Goal: Task Accomplishment & Management: Complete application form

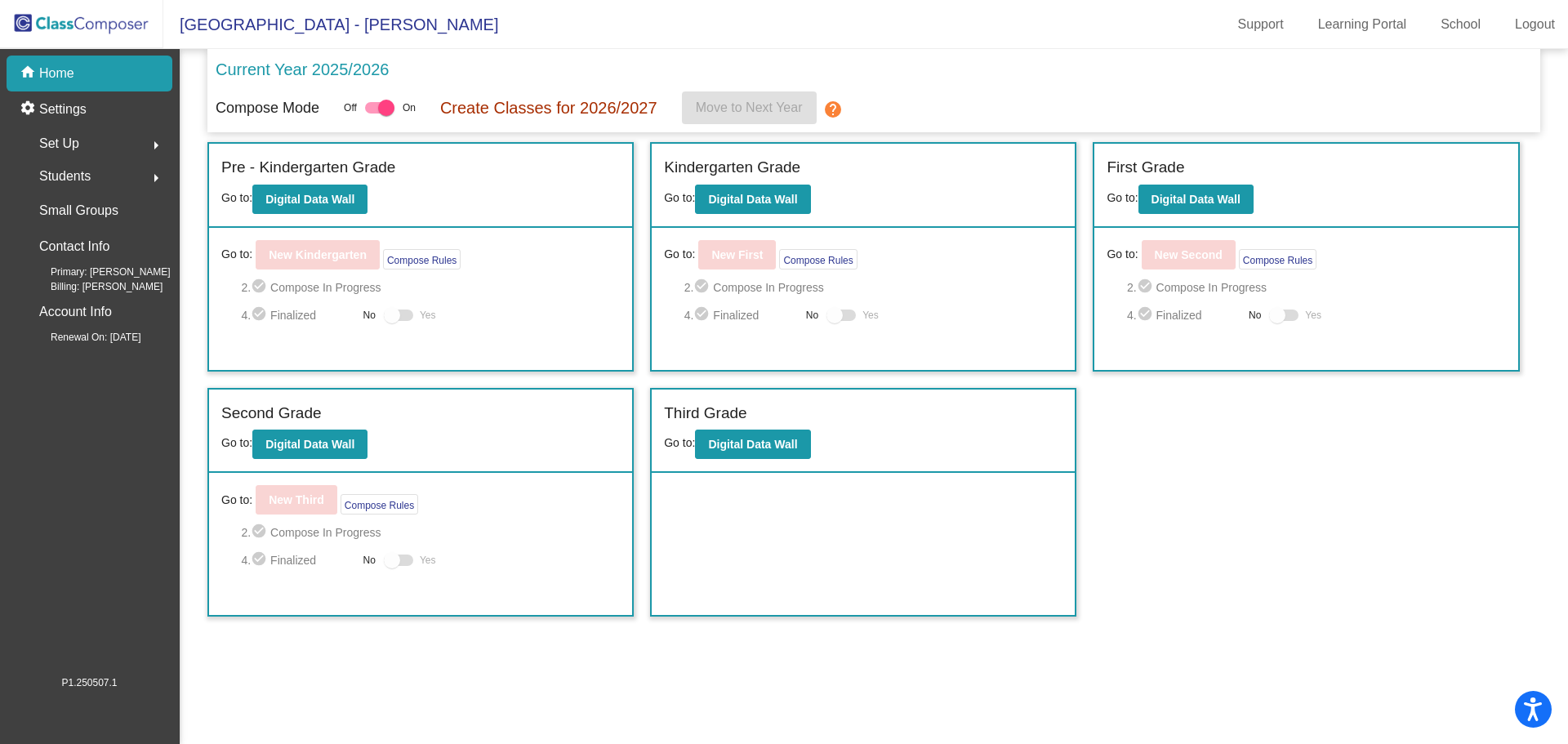
click at [96, 179] on div "Students arrow_right" at bounding box center [94, 176] width 156 height 32
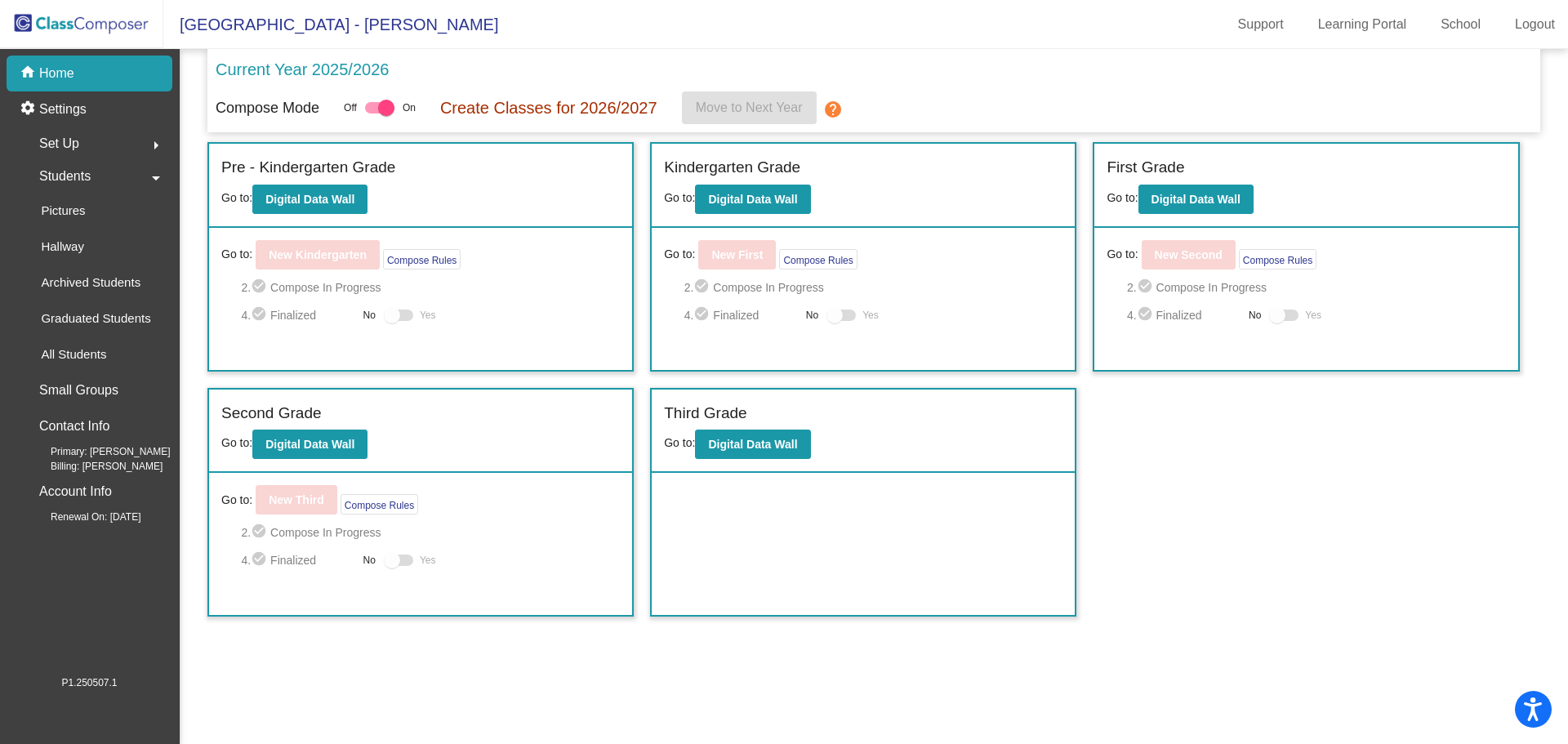
click at [96, 179] on div "Students arrow_drop_down" at bounding box center [94, 176] width 156 height 32
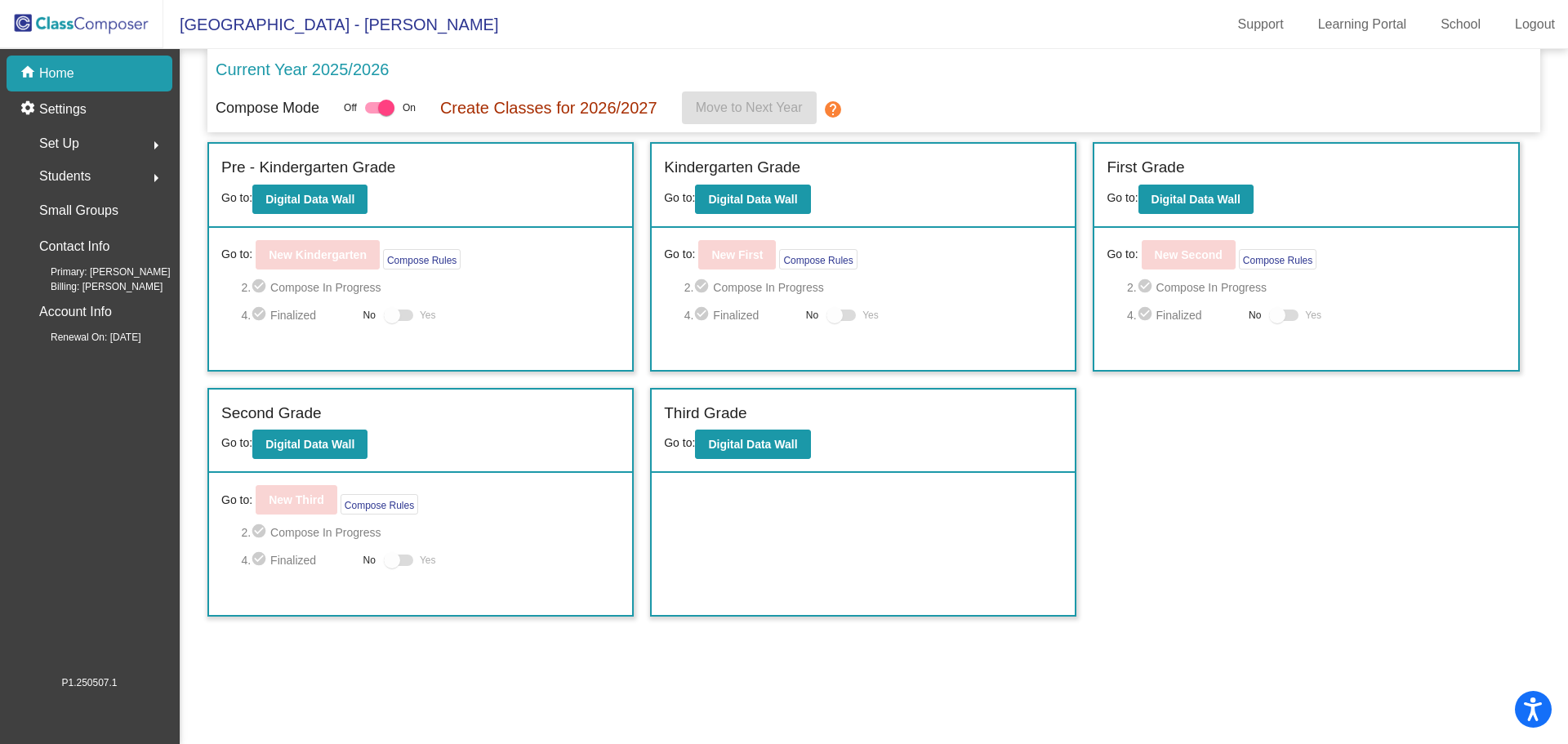
click at [99, 174] on div "Students arrow_right" at bounding box center [94, 176] width 156 height 32
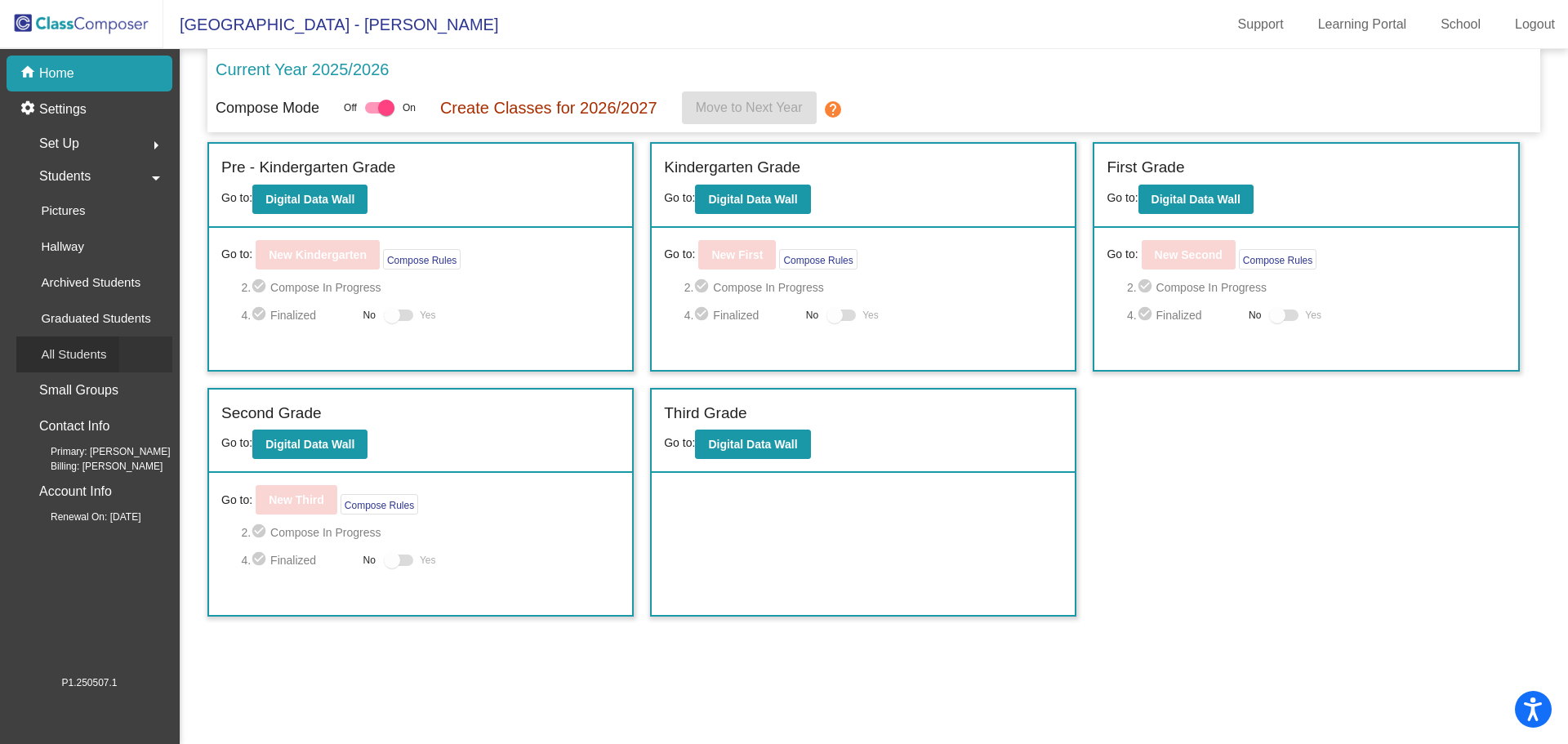
click at [78, 355] on p "All Students" at bounding box center [73, 354] width 65 height 20
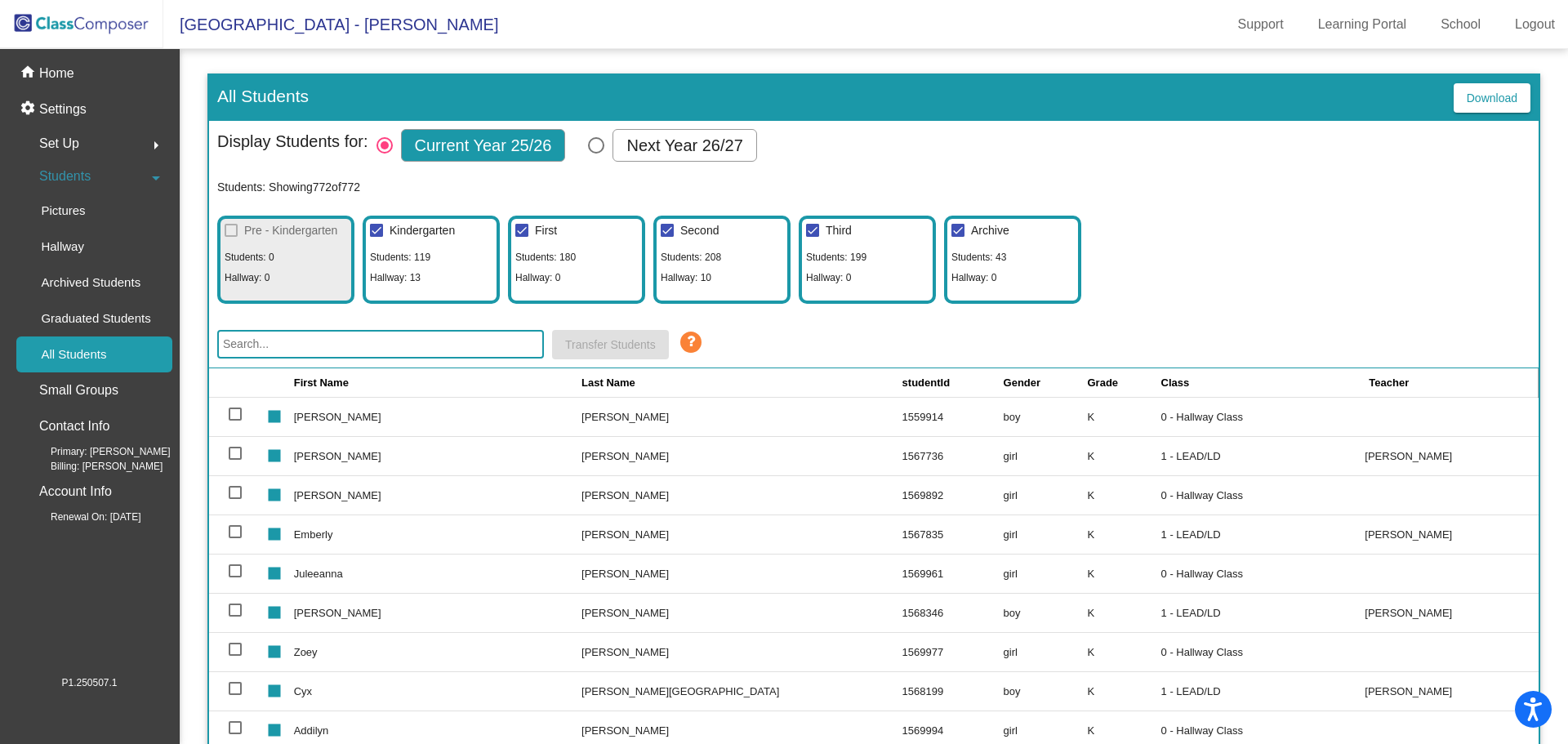
click at [340, 346] on input "text" at bounding box center [381, 344] width 326 height 29
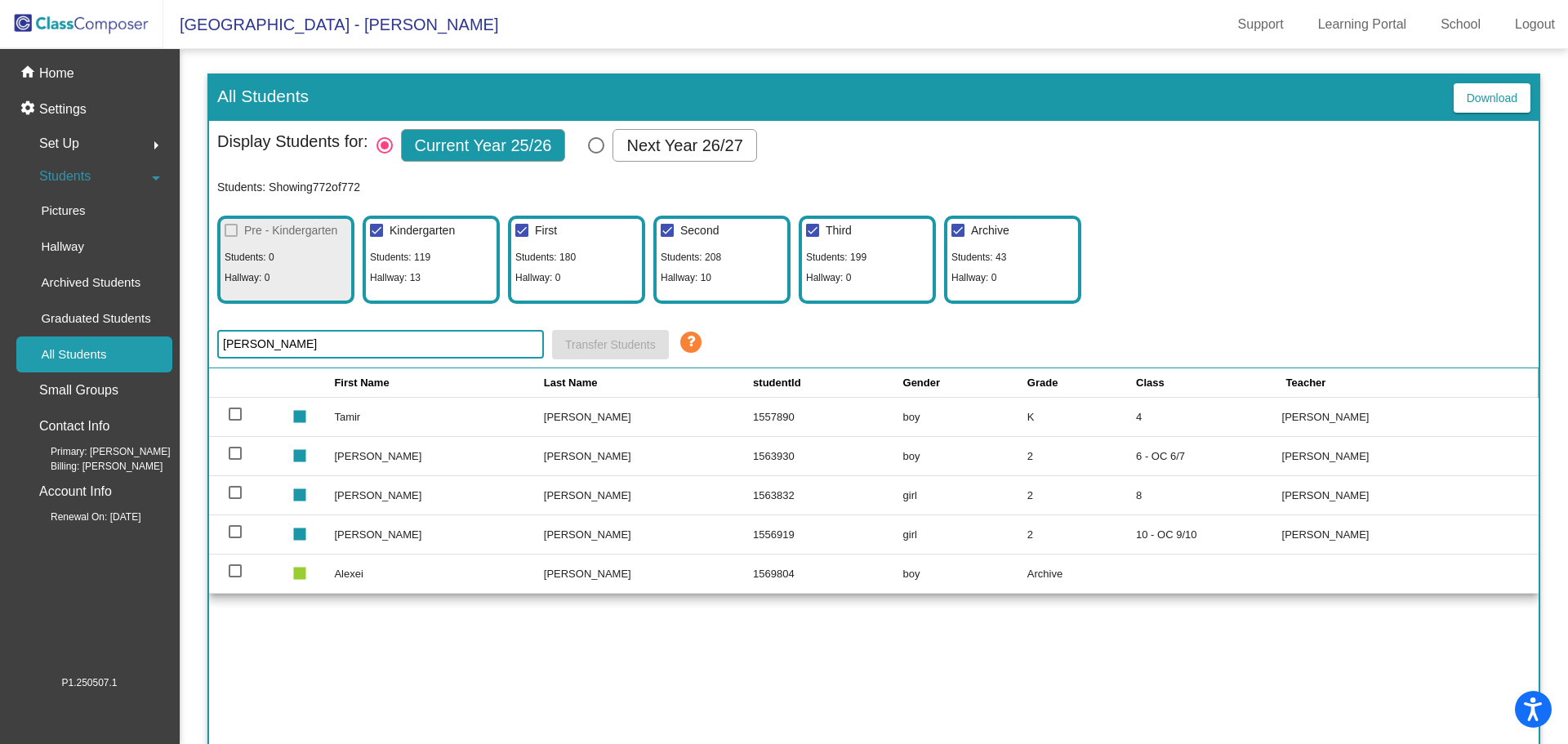
type input "[PERSON_NAME]"
click at [583, 572] on td "[PERSON_NAME]" at bounding box center [648, 572] width 209 height 39
click at [443, 574] on td "Alexei" at bounding box center [438, 572] width 209 height 39
click at [236, 570] on div at bounding box center [236, 571] width 13 height 13
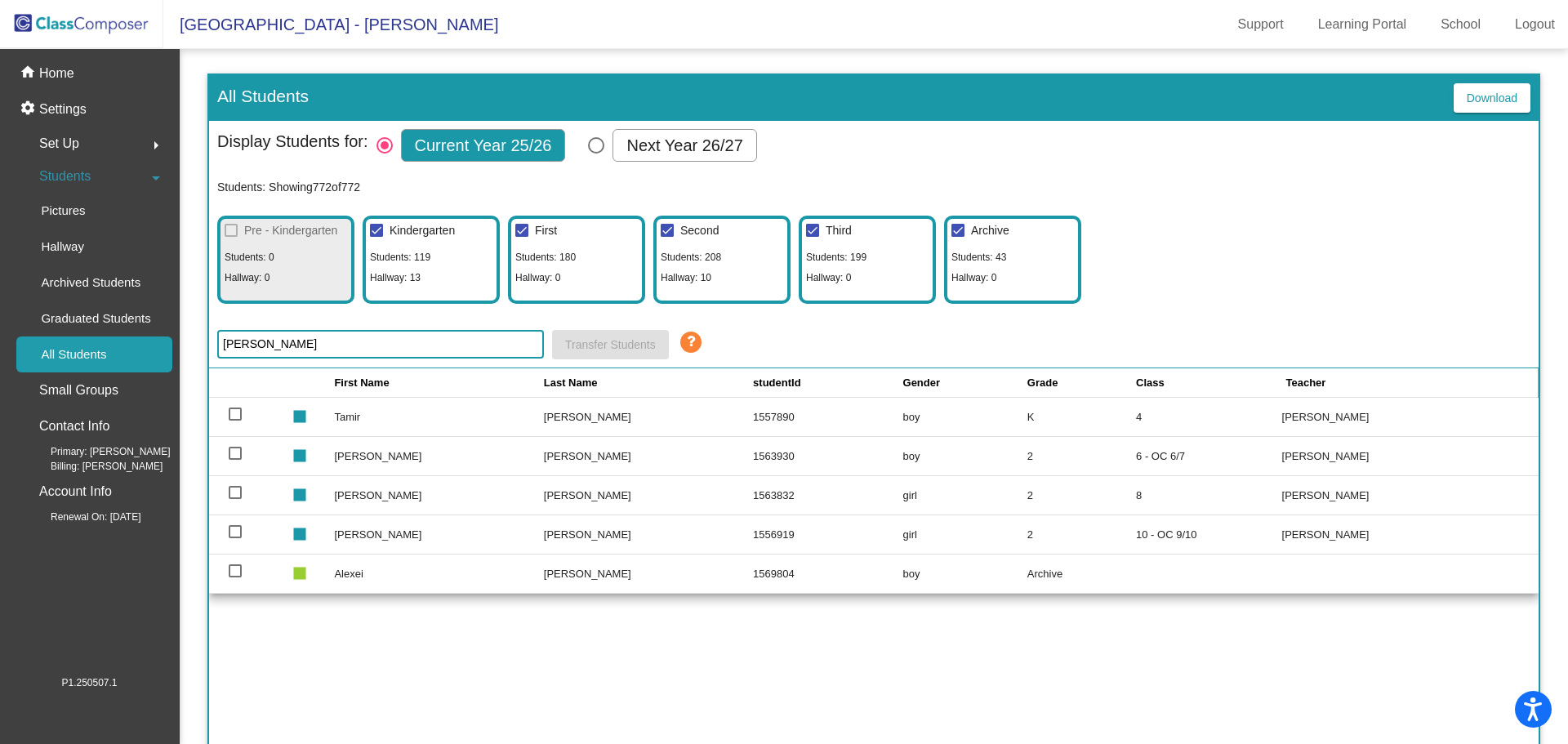
click at [236, 577] on input "select row 773" at bounding box center [235, 577] width 1 height 1
checkbox input "true"
click at [120, 277] on p "Archived Students" at bounding box center [91, 282] width 99 height 20
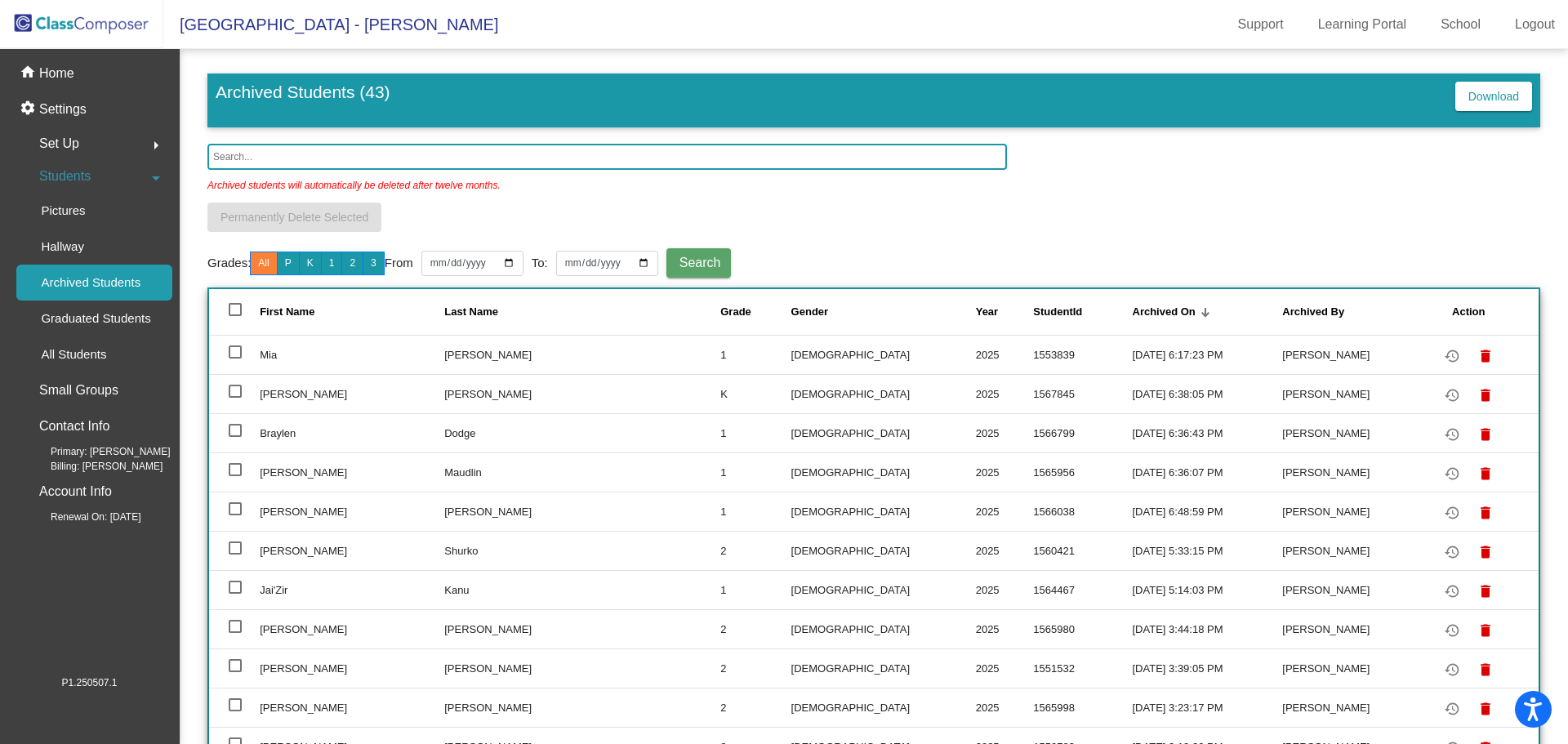
click at [337, 156] on input "text" at bounding box center [607, 156] width 799 height 26
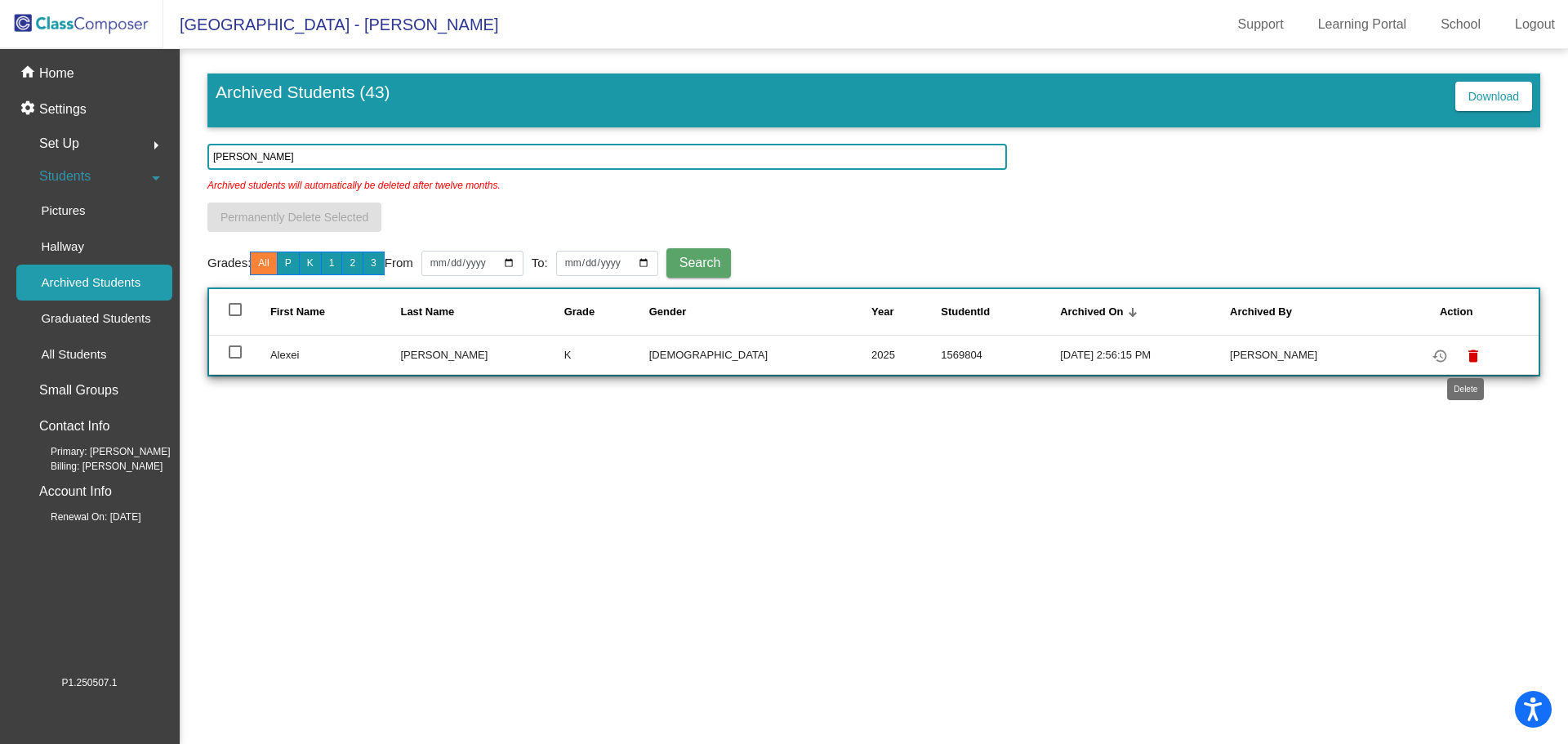
type input "[PERSON_NAME]"
click at [1463, 355] on mat-icon "delete" at bounding box center [1473, 356] width 20 height 20
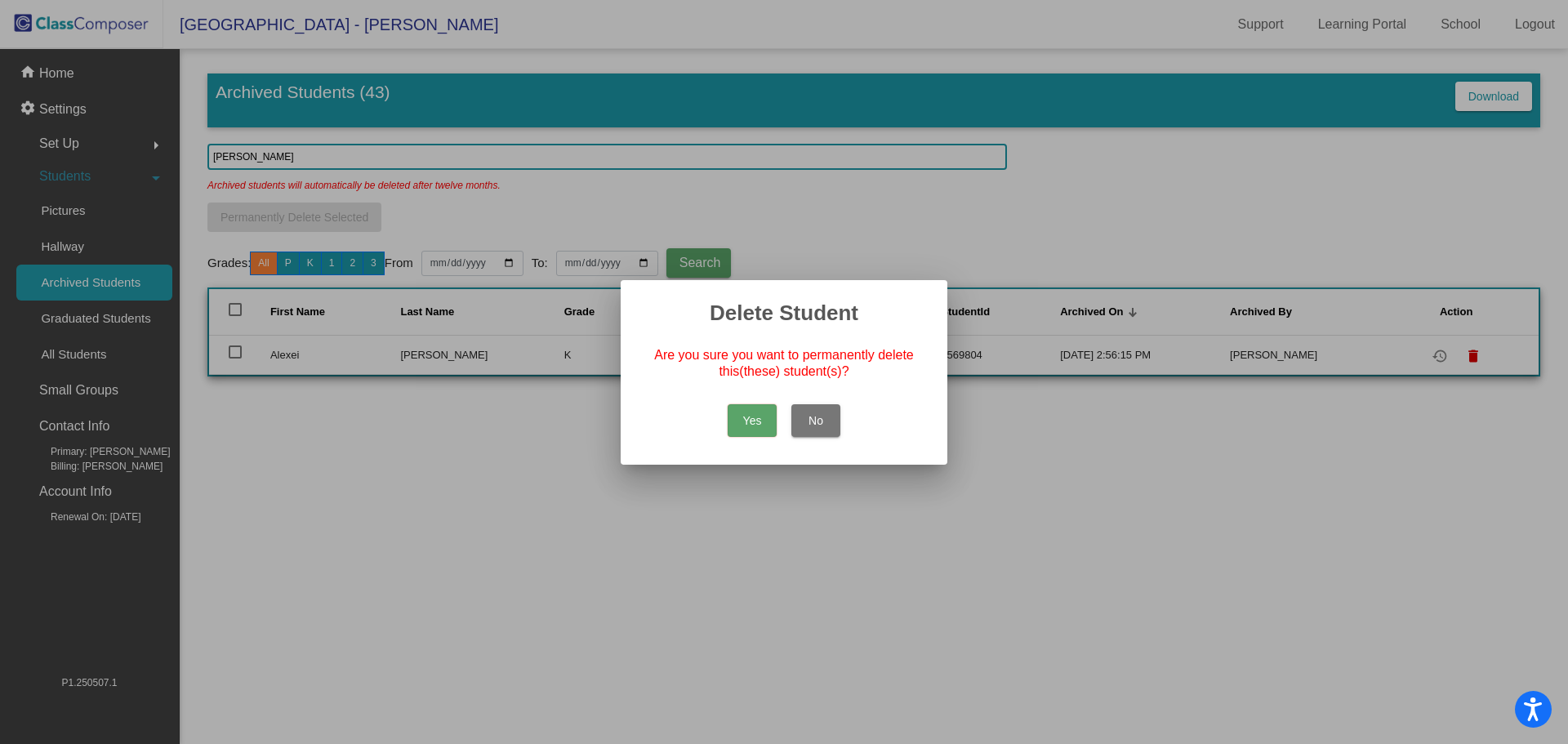
click at [762, 423] on button "Yes" at bounding box center [752, 421] width 49 height 32
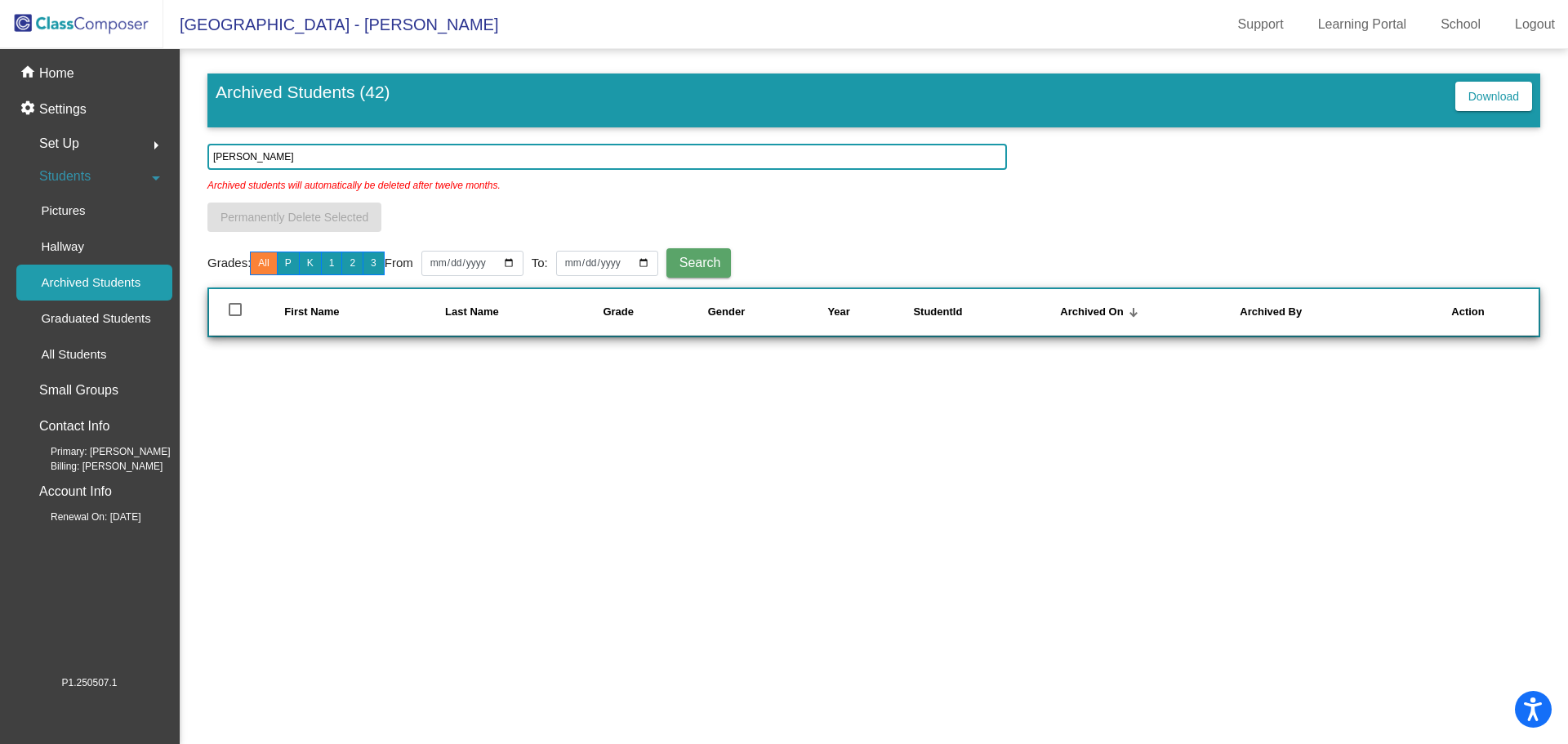
click at [57, 24] on img at bounding box center [81, 24] width 163 height 49
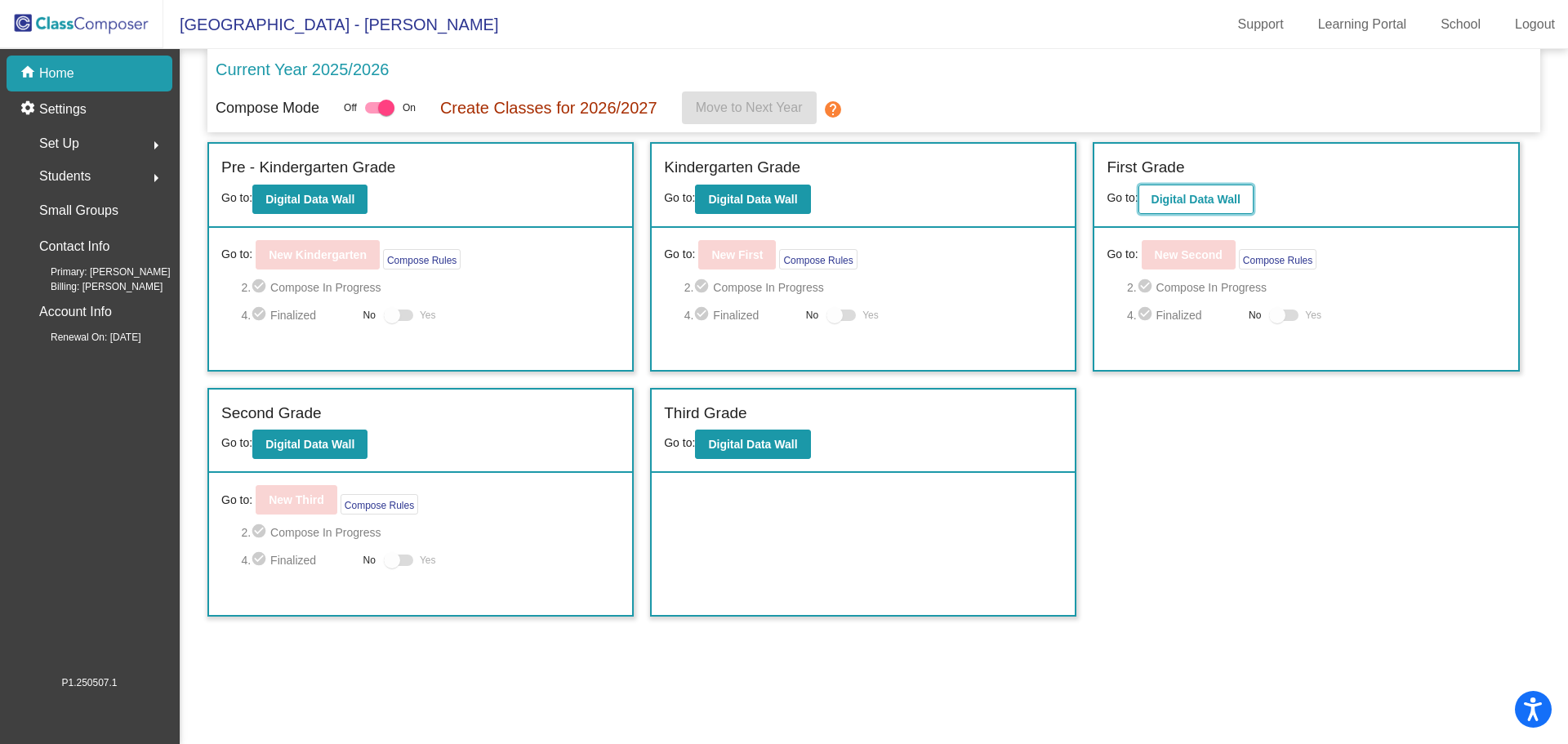
click at [1189, 195] on b "Digital Data Wall" at bounding box center [1195, 199] width 89 height 13
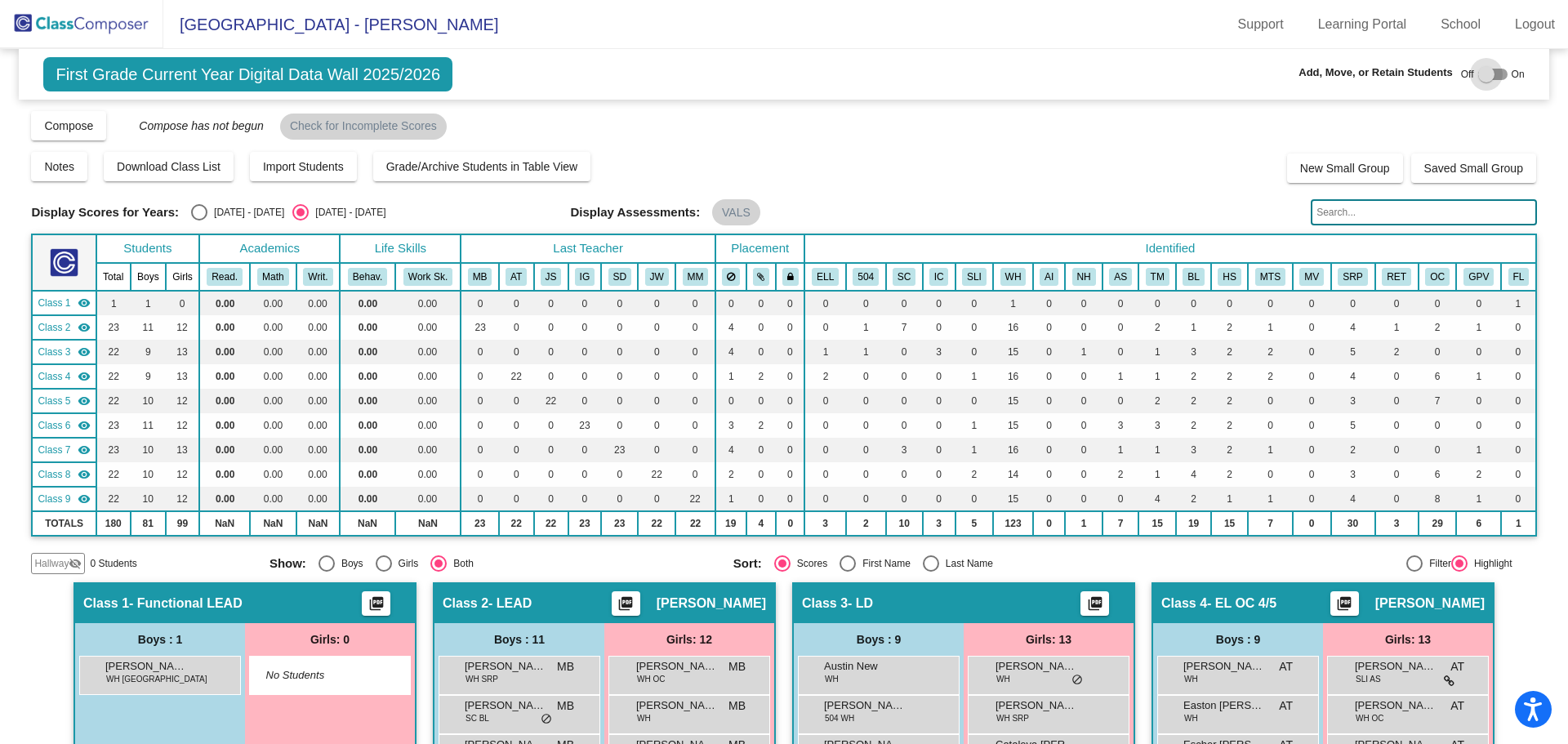
click at [1478, 74] on div at bounding box center [1486, 73] width 16 height 16
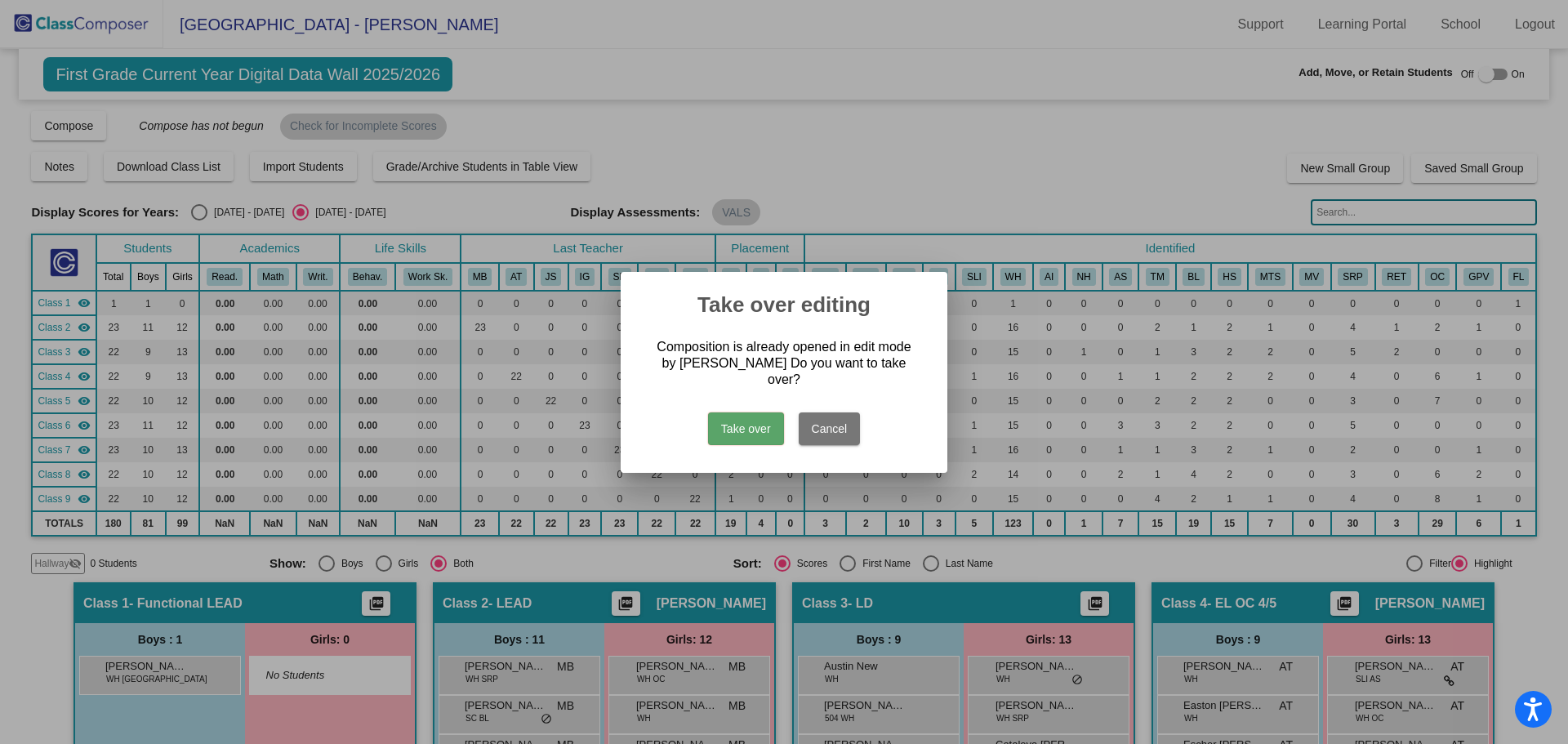
click at [740, 424] on button "Take over" at bounding box center [746, 428] width 76 height 32
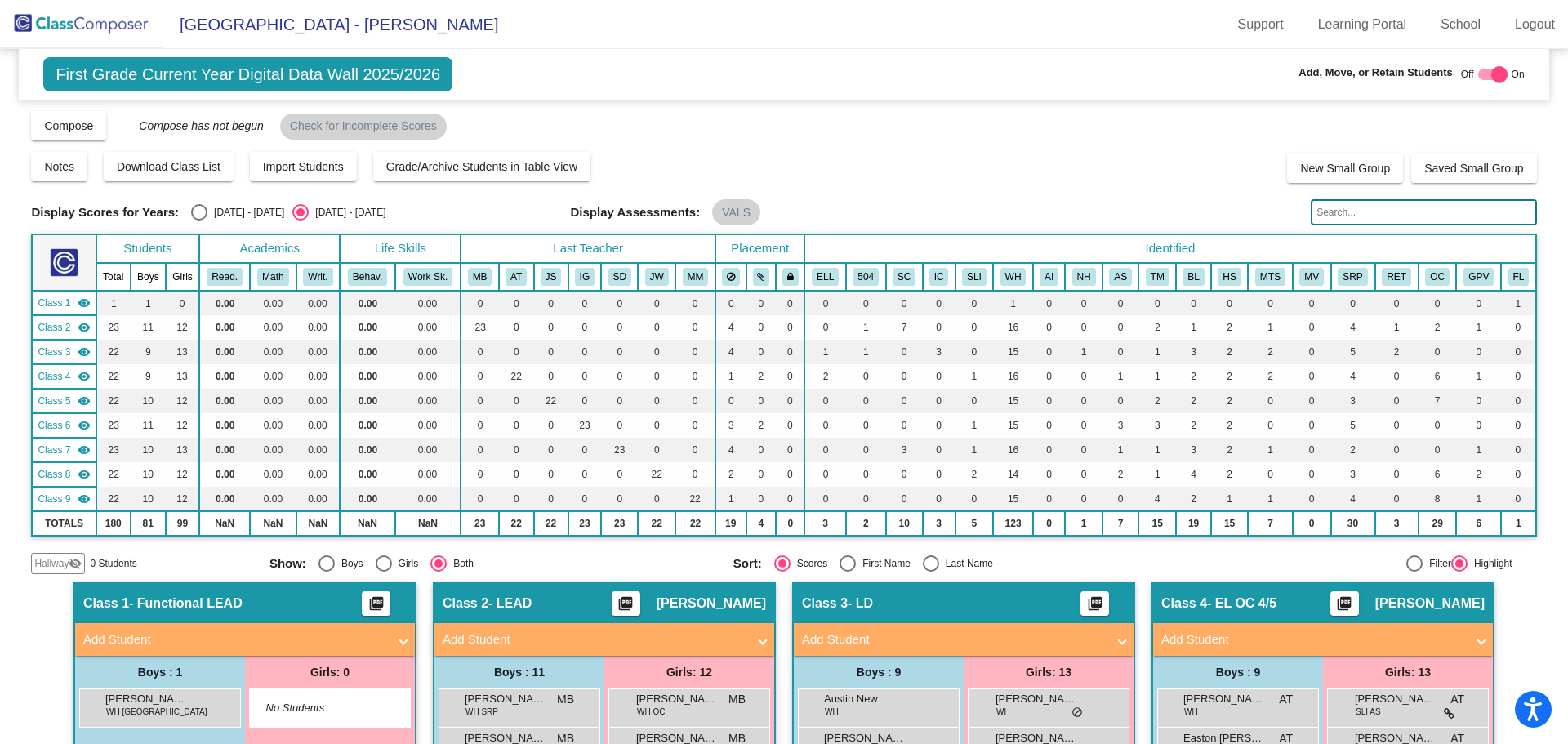
click at [46, 561] on span "Hallway" at bounding box center [52, 563] width 34 height 14
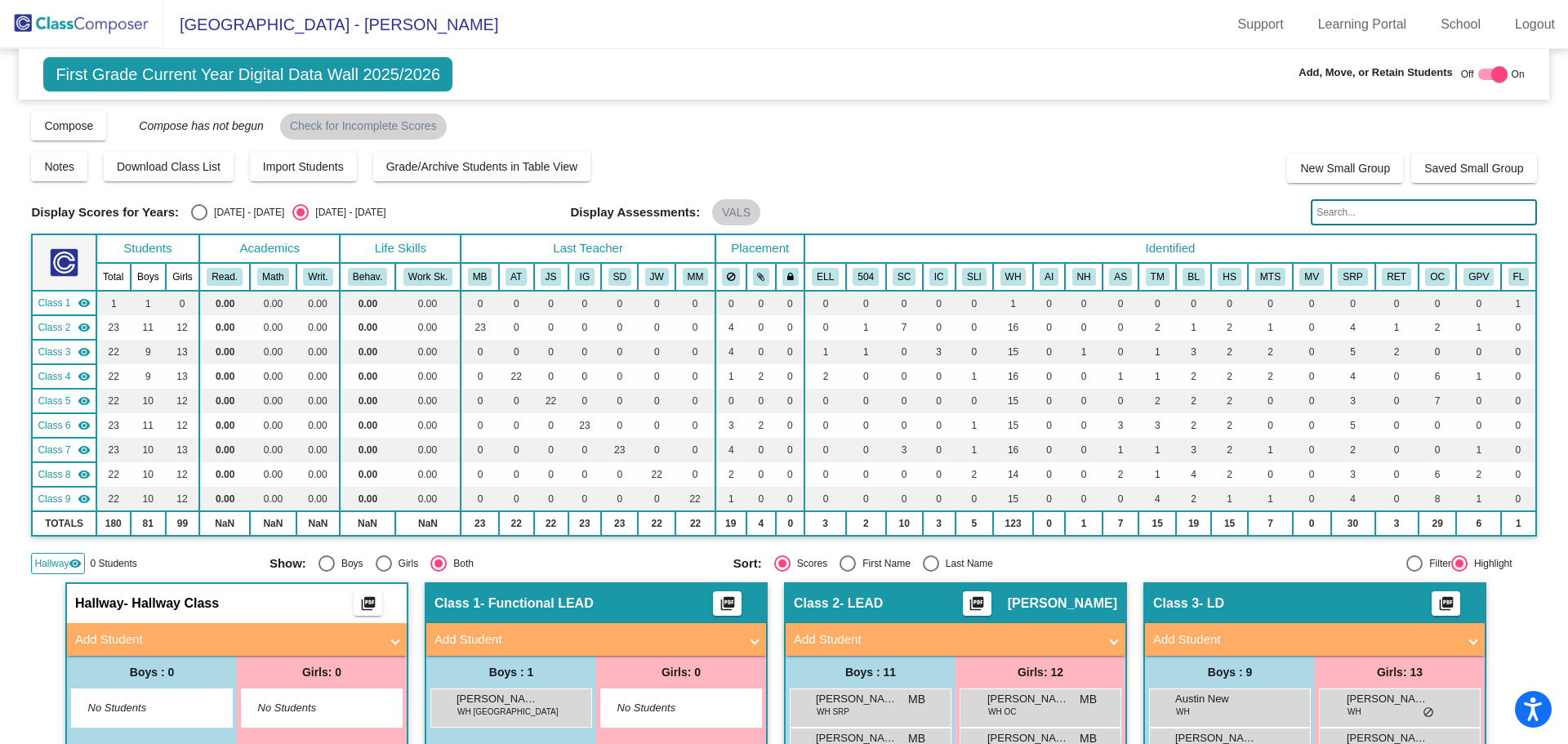
click at [134, 639] on mat-panel-title "Add Student" at bounding box center [227, 640] width 303 height 19
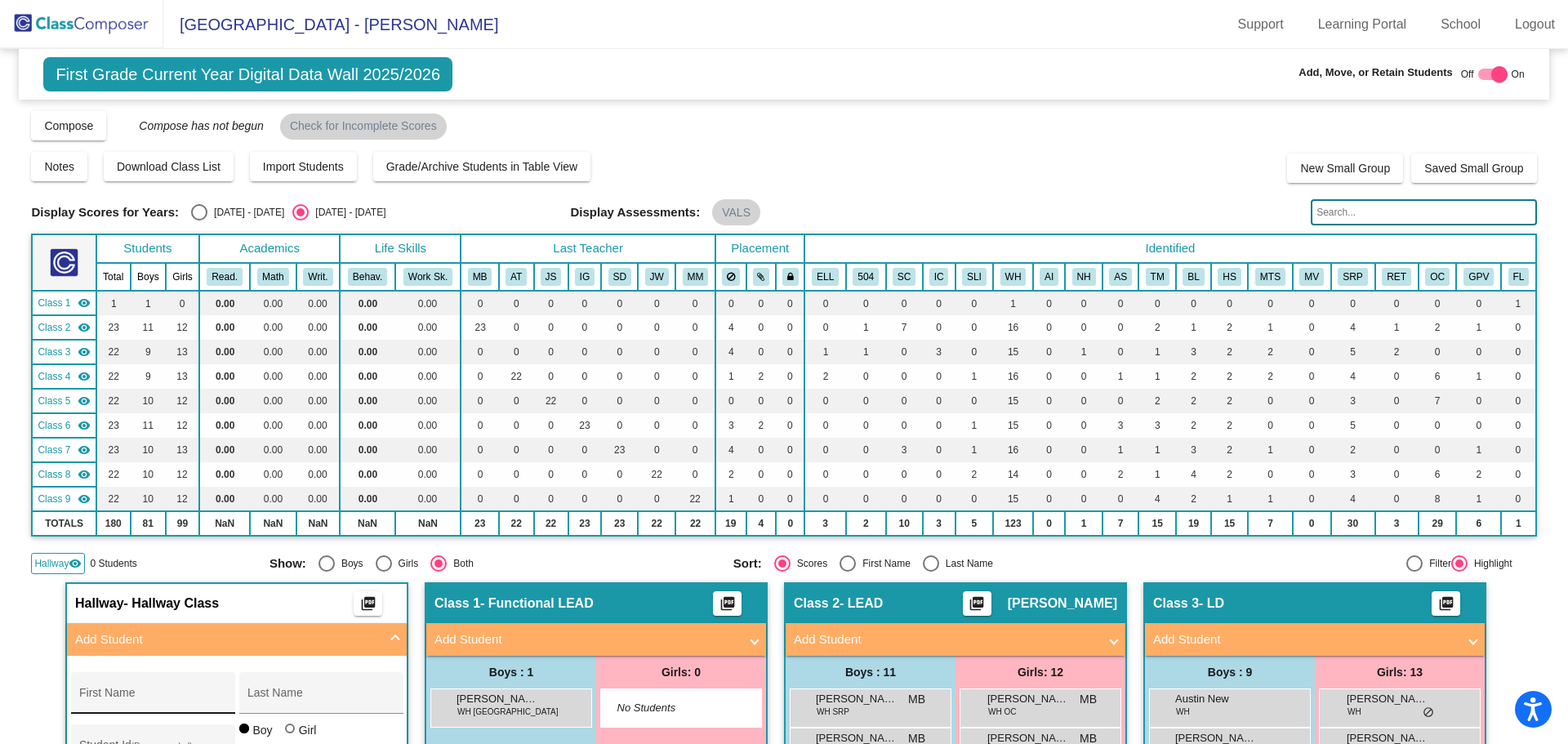
click at [130, 695] on input "First Name" at bounding box center [153, 699] width 147 height 13
type input "Alexei"
type input "[PERSON_NAME]"
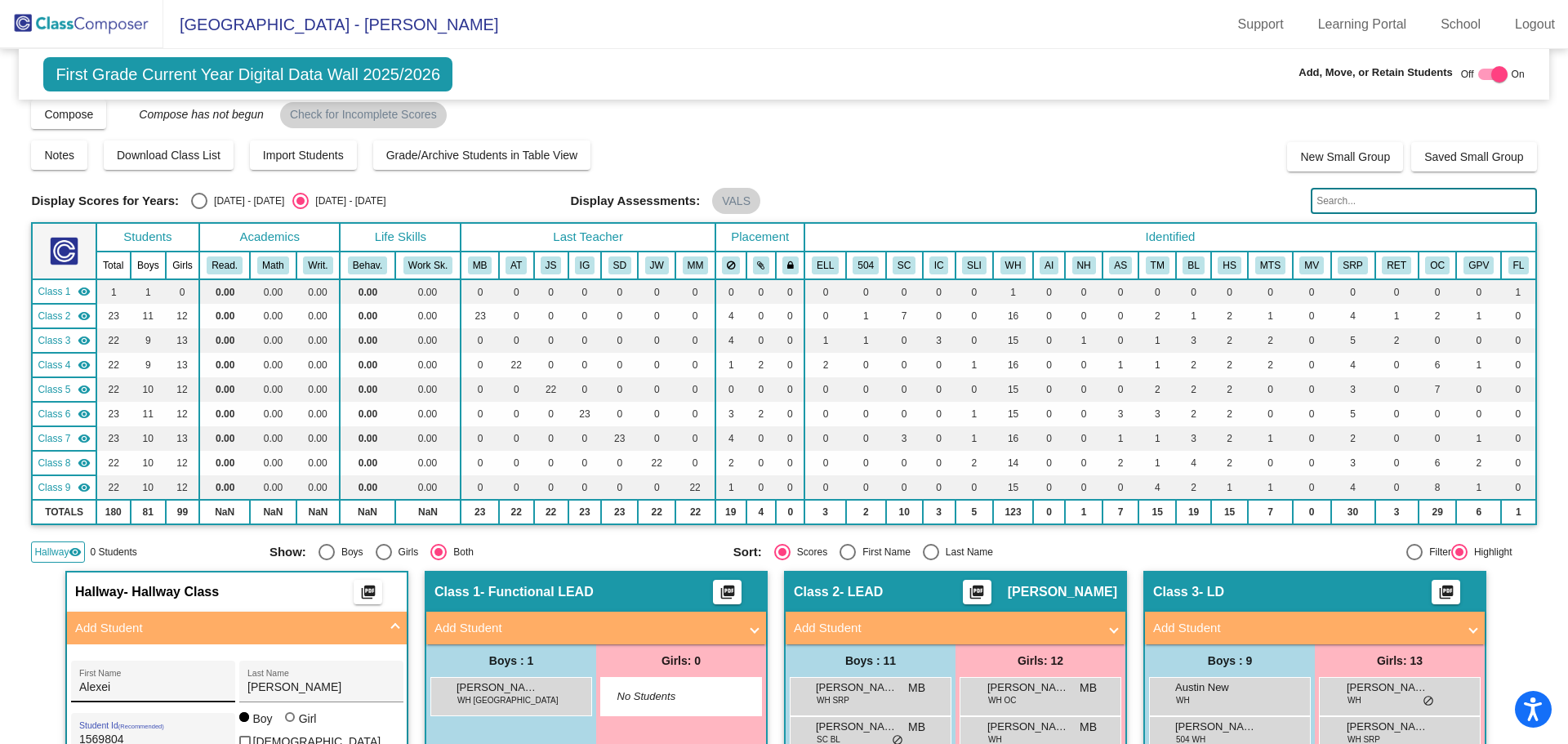
type input "1569804"
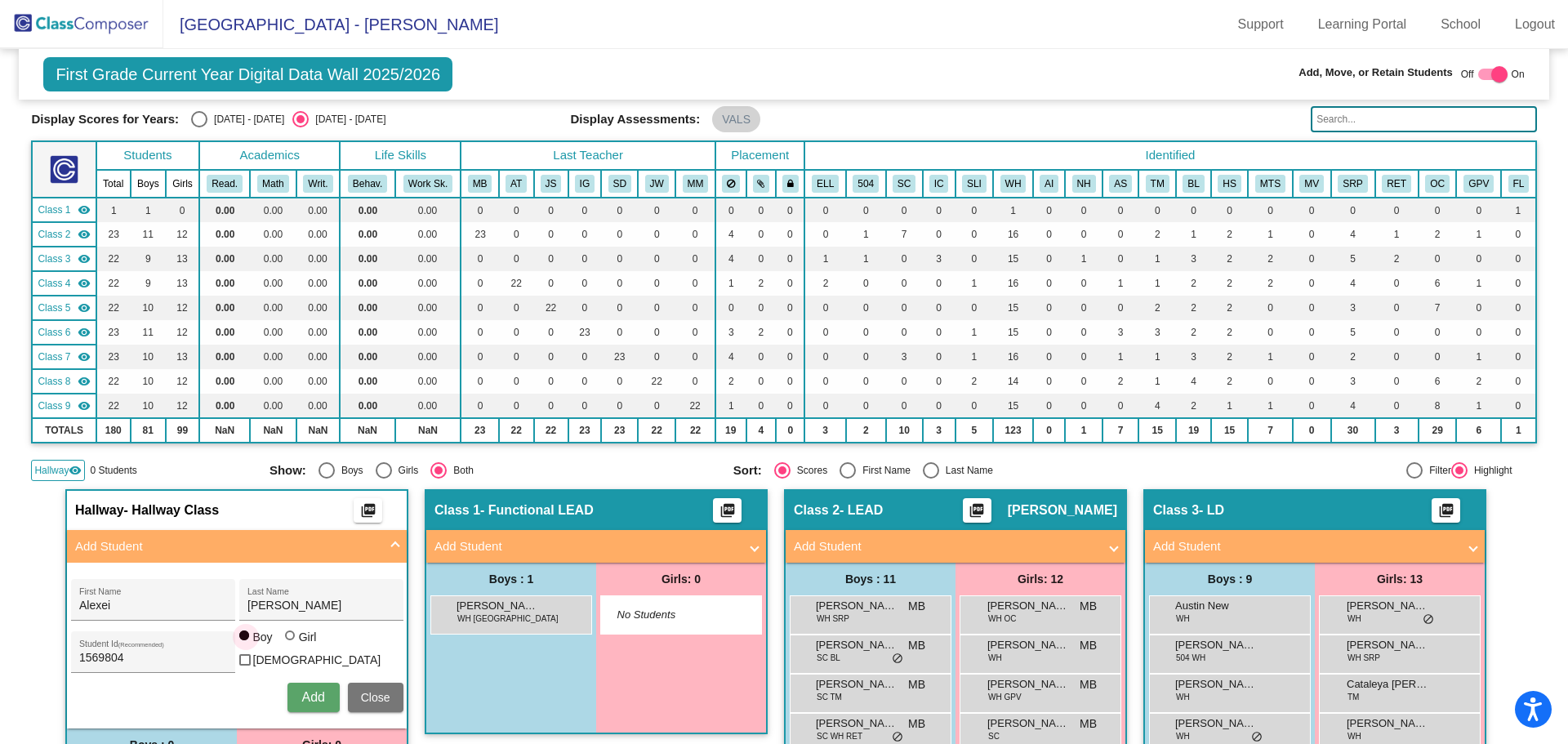
click at [316, 693] on span "Add" at bounding box center [313, 696] width 23 height 14
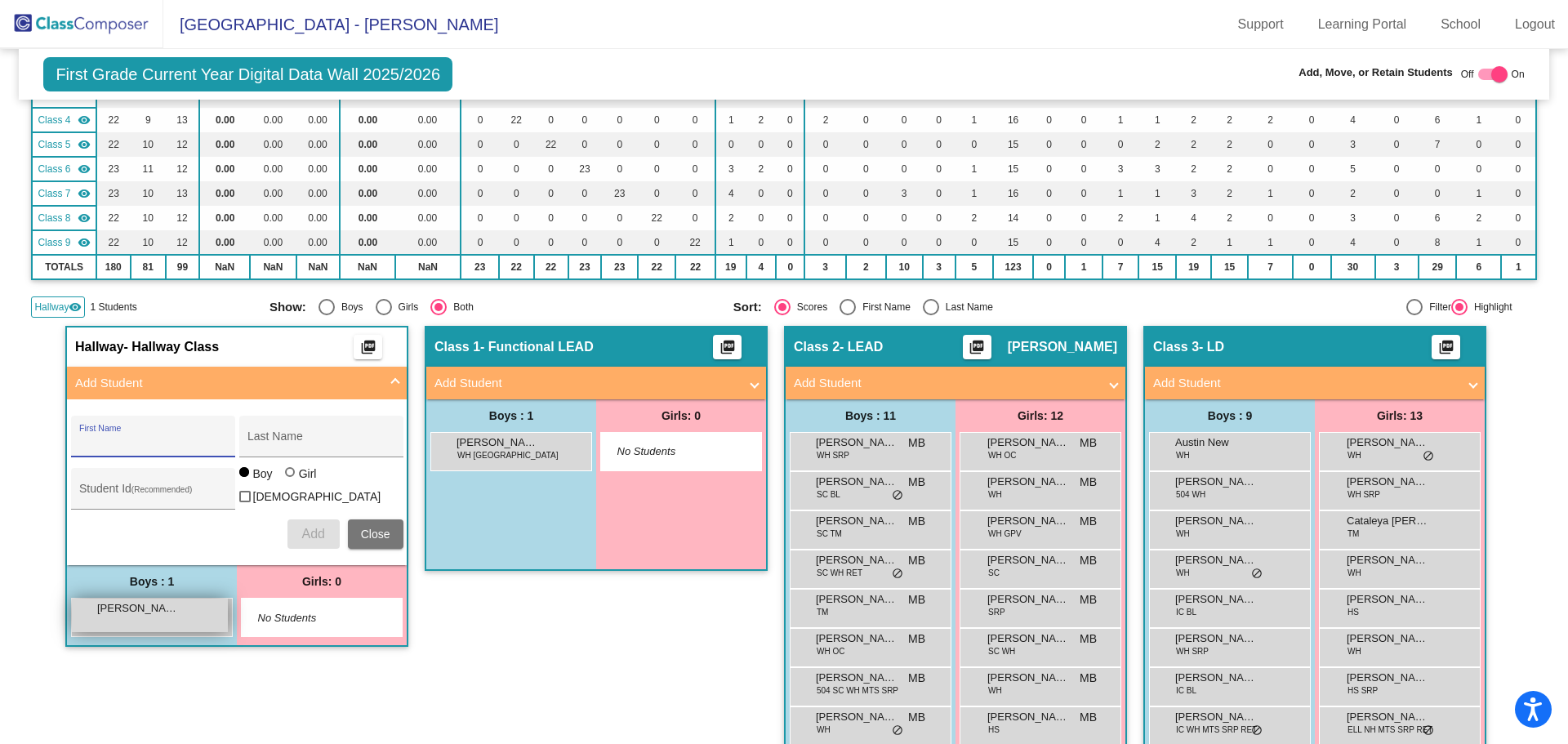
click at [156, 612] on span "[PERSON_NAME]" at bounding box center [138, 608] width 82 height 16
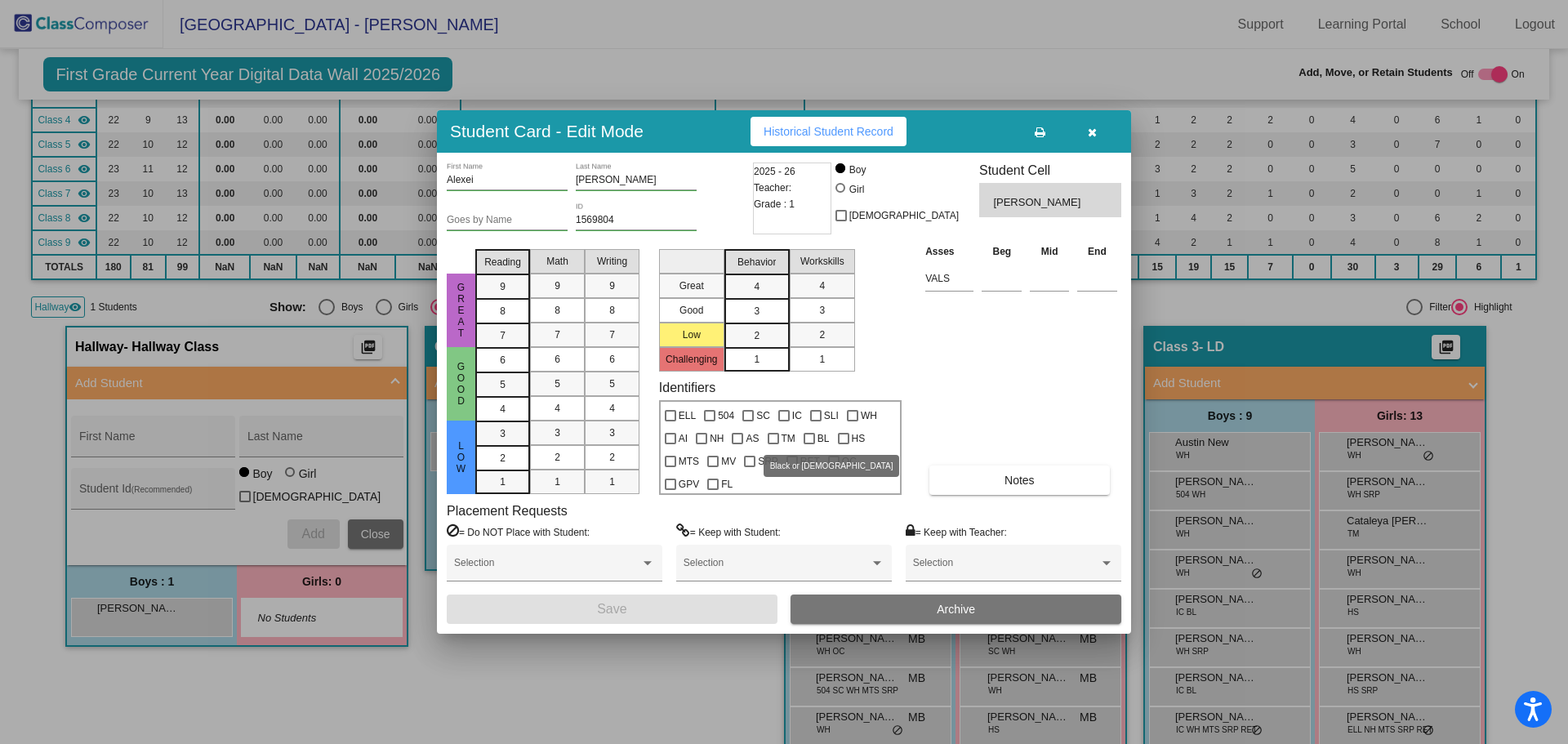
click at [804, 435] on div at bounding box center [809, 439] width 11 height 11
click at [809, 444] on input "BL" at bounding box center [809, 444] width 1 height 1
checkbox input "true"
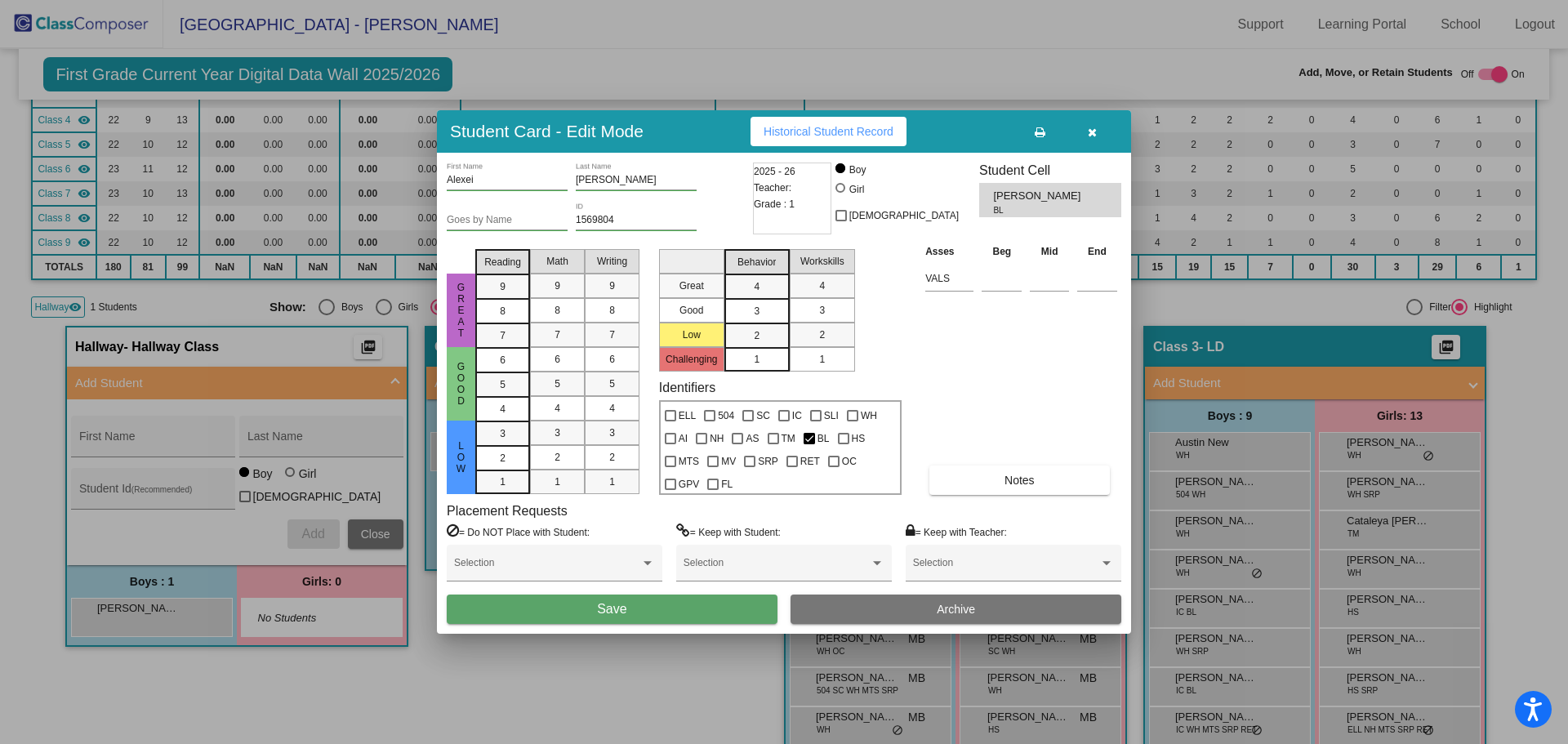
click at [675, 609] on button "Save" at bounding box center [611, 609] width 331 height 30
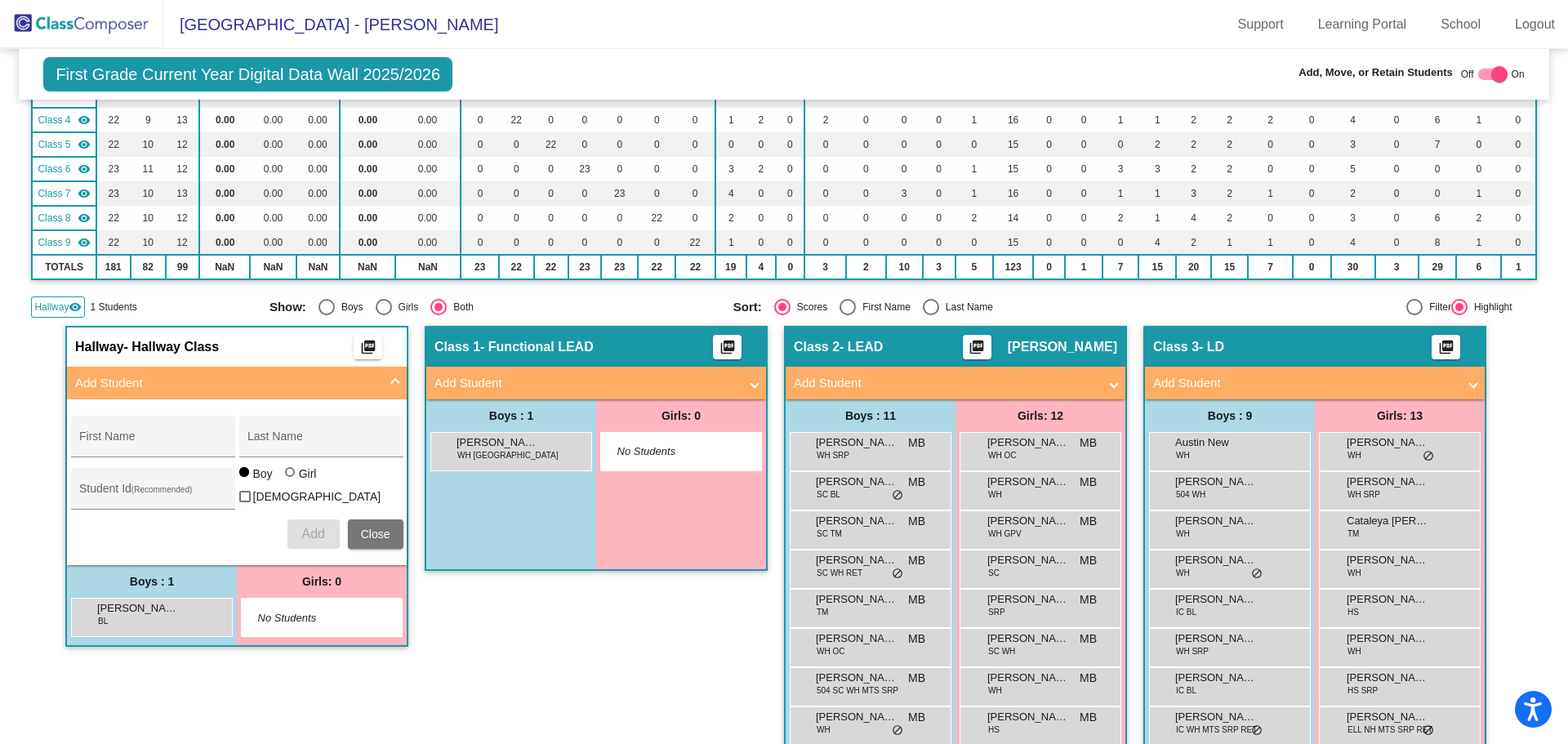
click at [117, 27] on img at bounding box center [81, 24] width 163 height 49
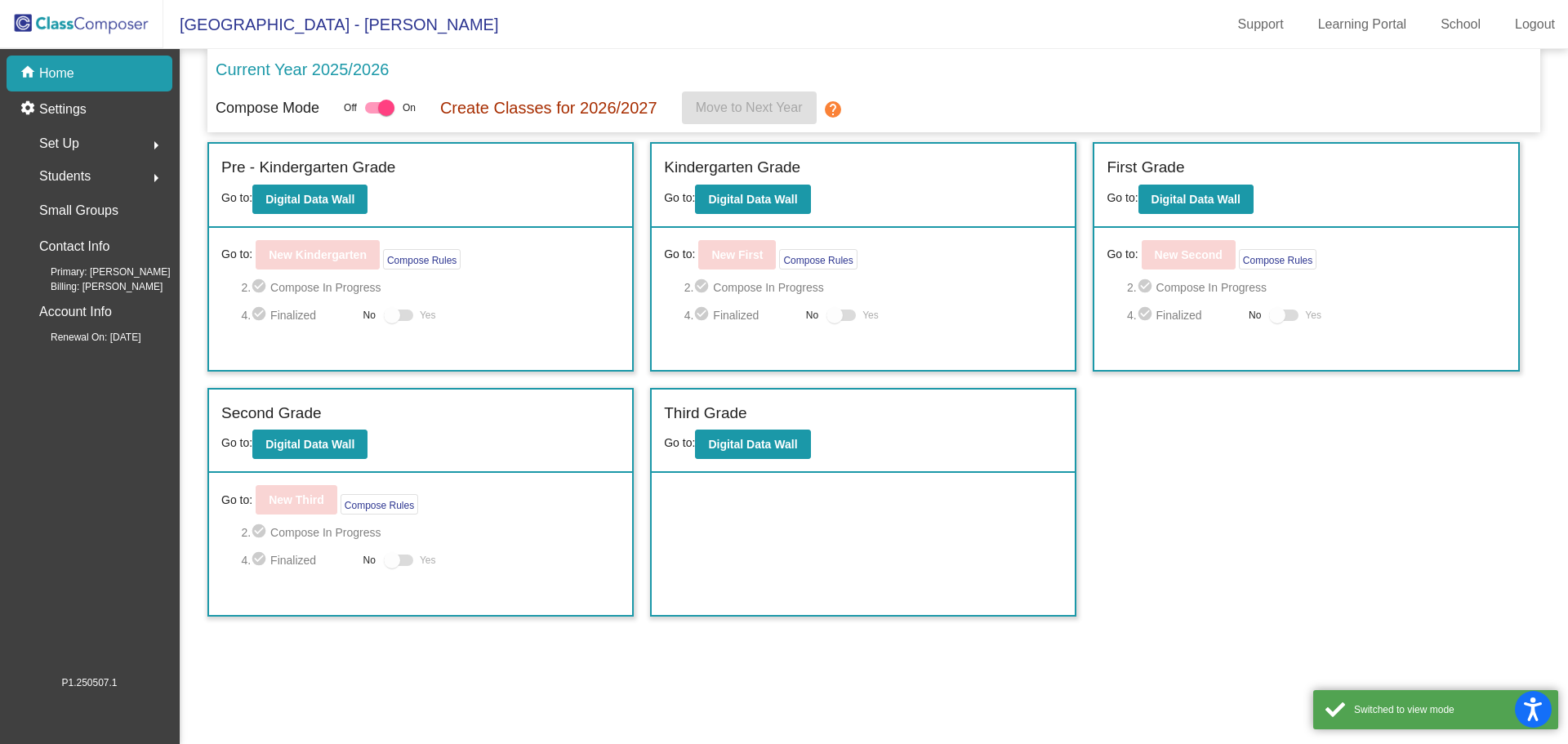
click at [88, 169] on span "Students" at bounding box center [65, 176] width 52 height 23
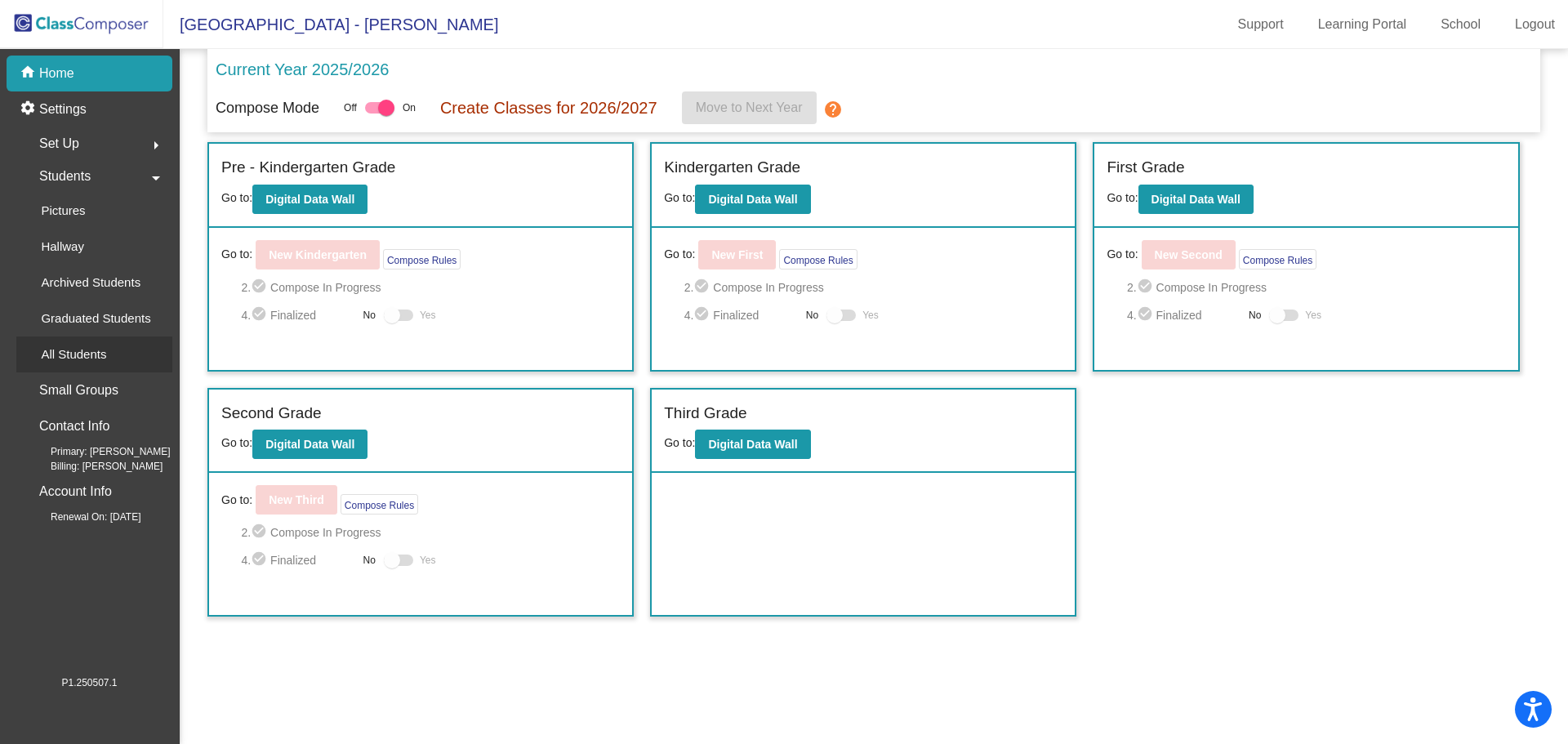
click at [88, 355] on p "All Students" at bounding box center [73, 354] width 65 height 20
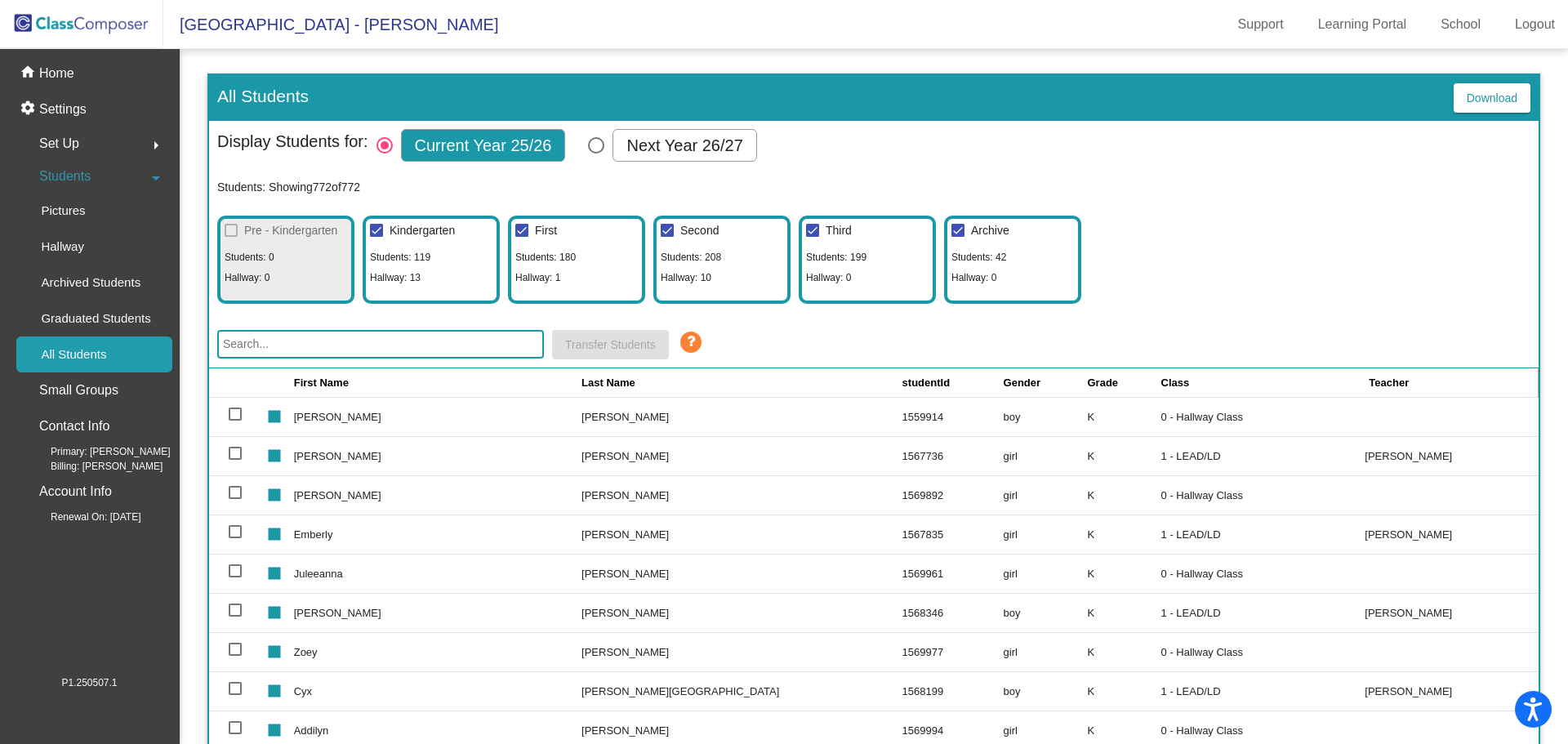
click at [370, 340] on input "text" at bounding box center [381, 344] width 326 height 29
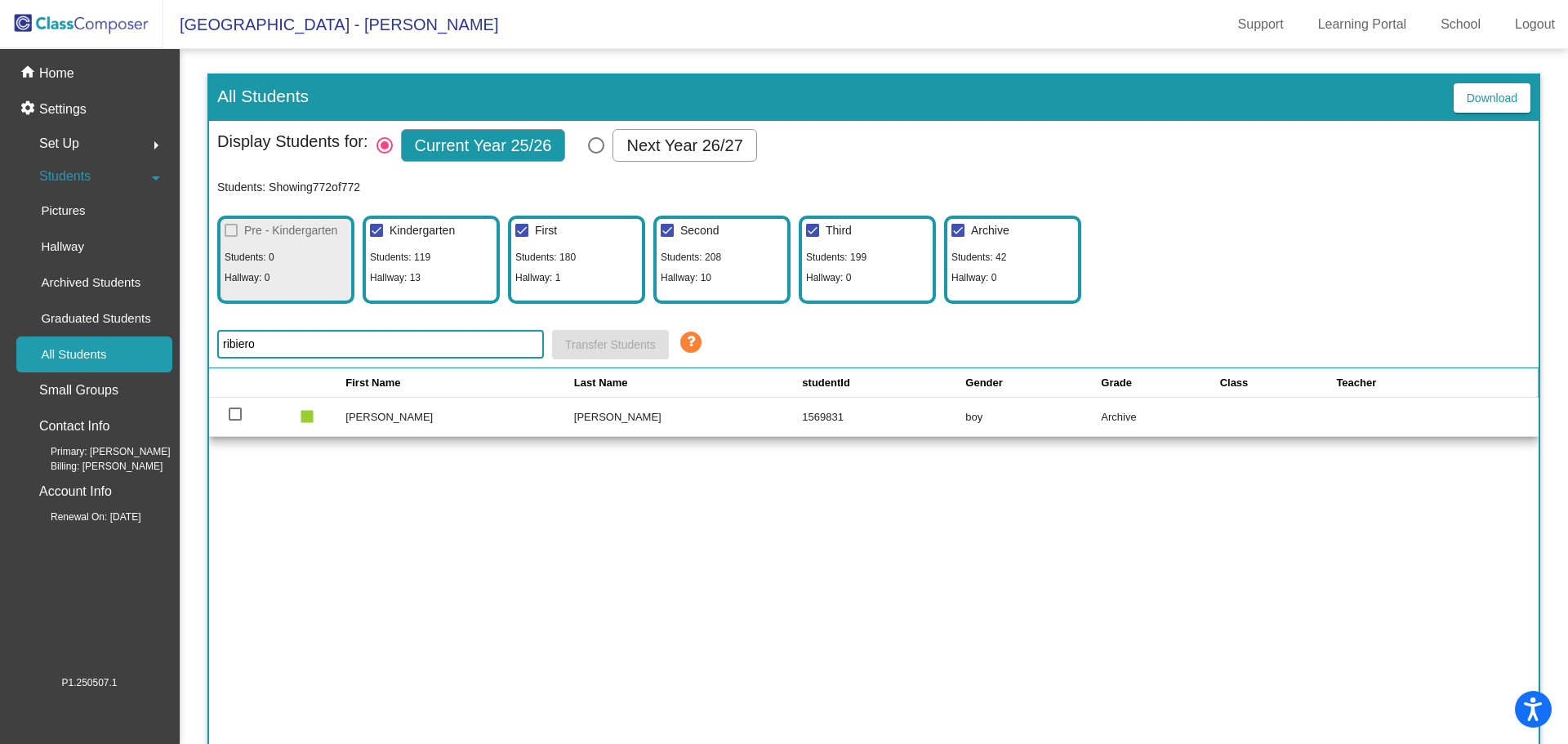
type input "ribiero"
click at [685, 421] on td "[PERSON_NAME]" at bounding box center [689, 416] width 229 height 39
click at [123, 285] on p "Archived Students" at bounding box center [91, 282] width 99 height 20
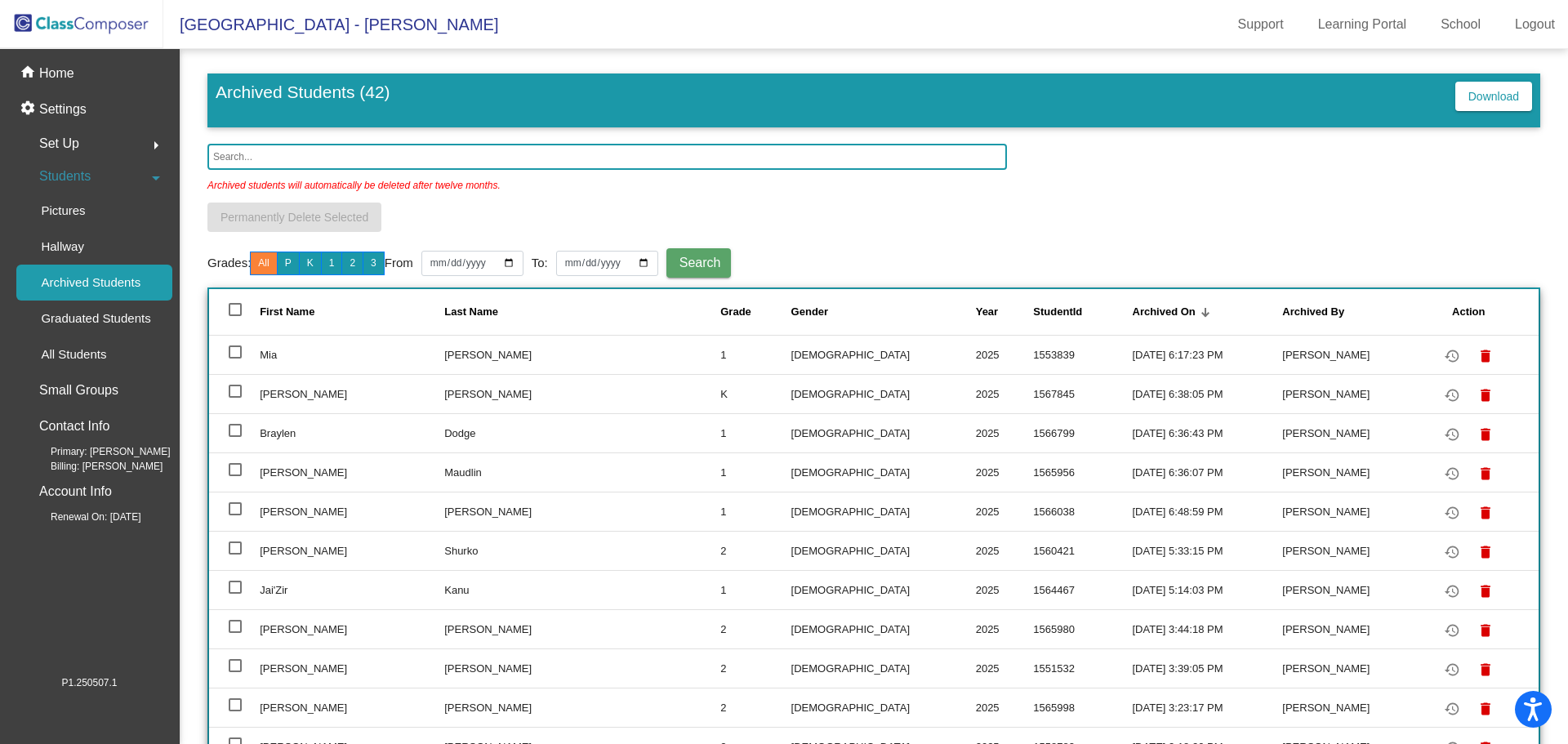
click at [355, 161] on input "text" at bounding box center [607, 156] width 799 height 26
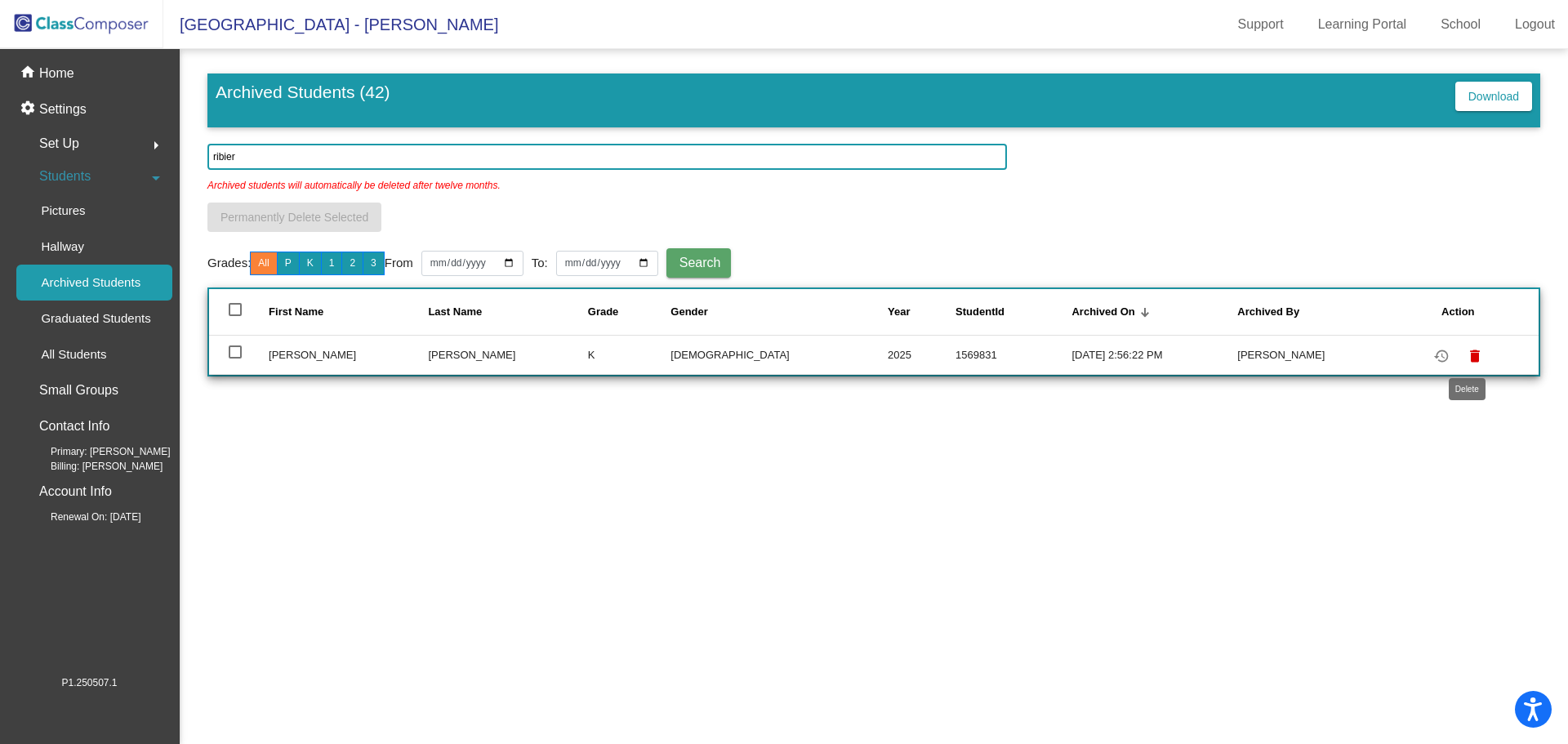
type input "ribier"
click at [1471, 354] on mat-icon "delete" at bounding box center [1475, 356] width 20 height 20
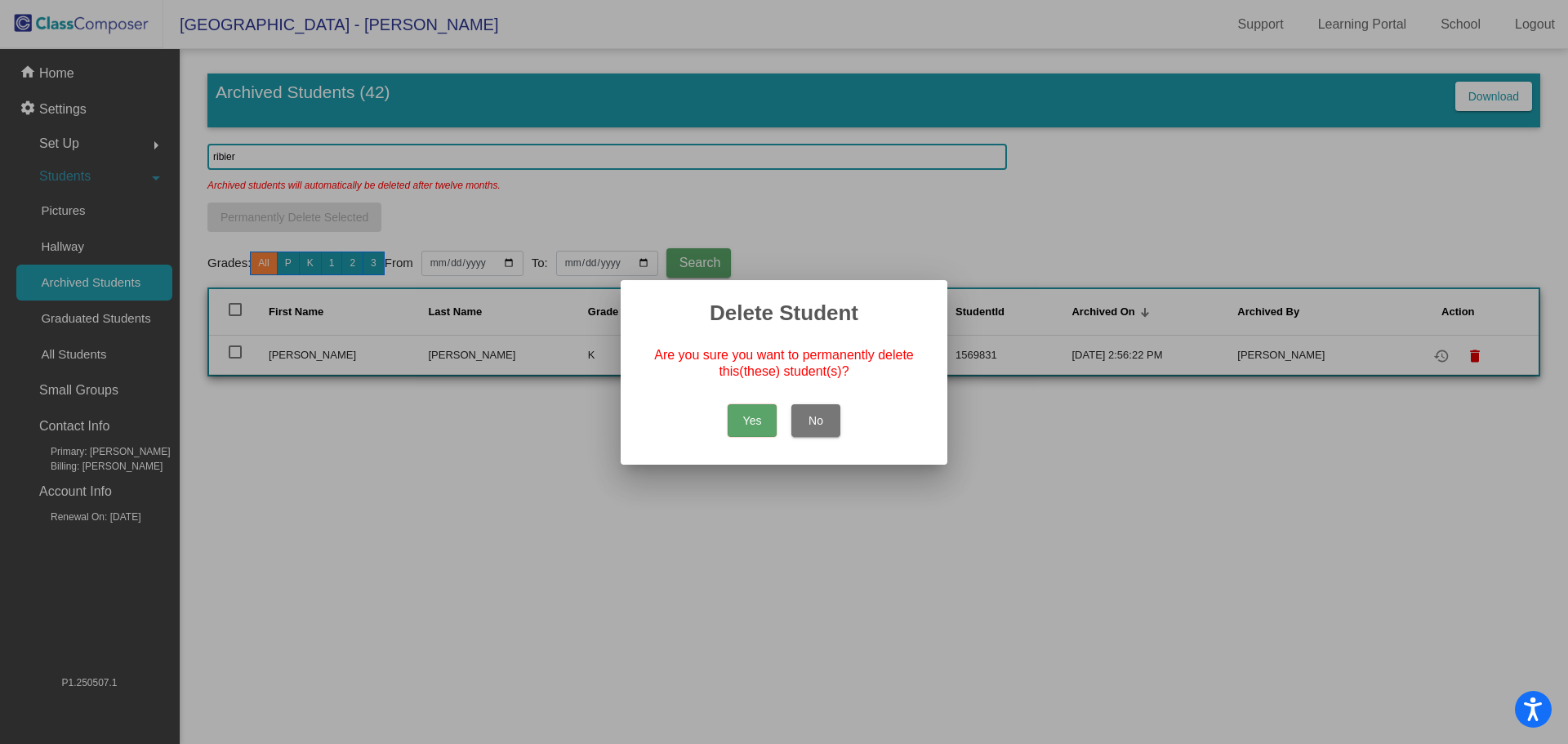
click at [753, 422] on button "Yes" at bounding box center [752, 421] width 49 height 32
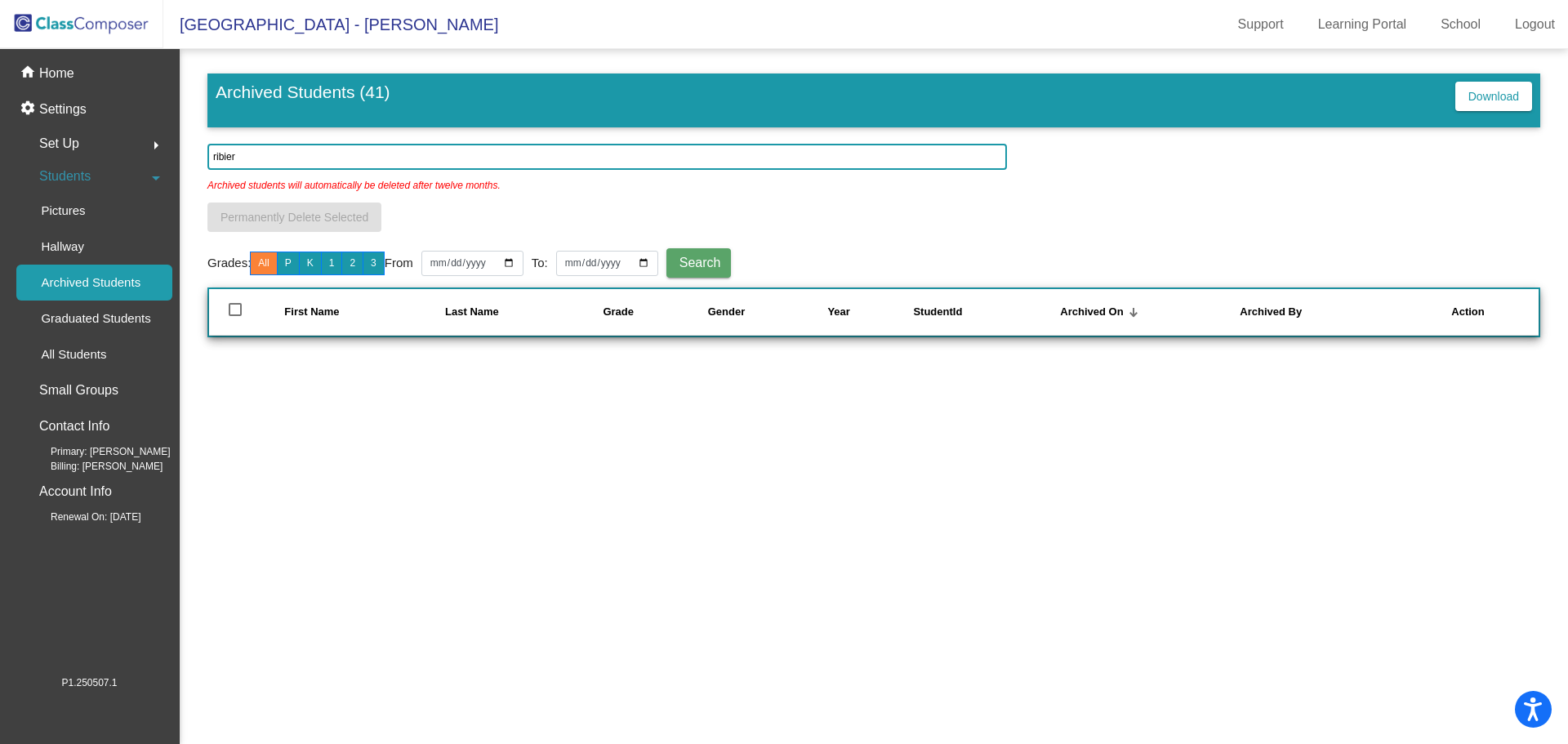
click at [75, 13] on img at bounding box center [81, 24] width 163 height 49
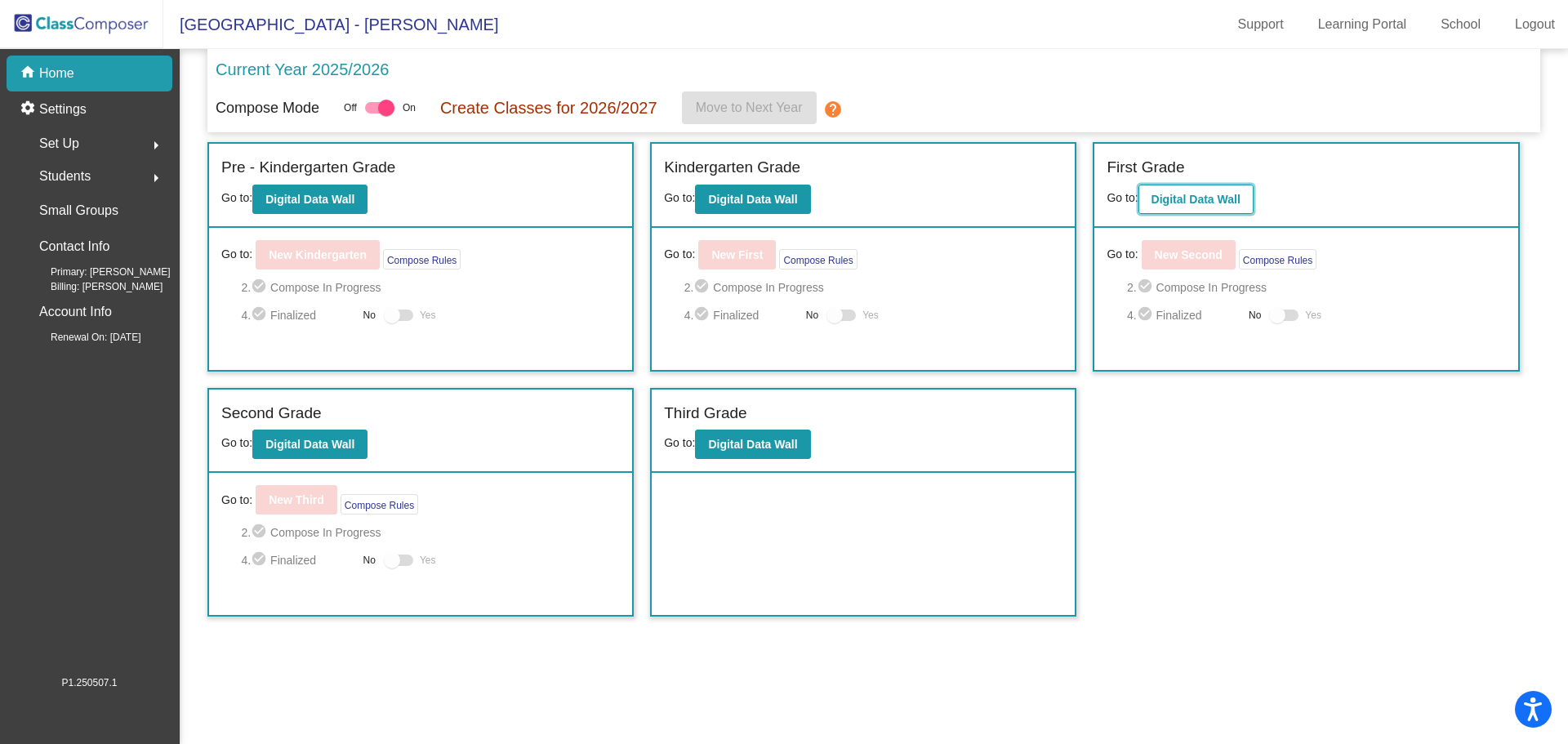
click at [1203, 203] on b "Digital Data Wall" at bounding box center [1195, 199] width 89 height 13
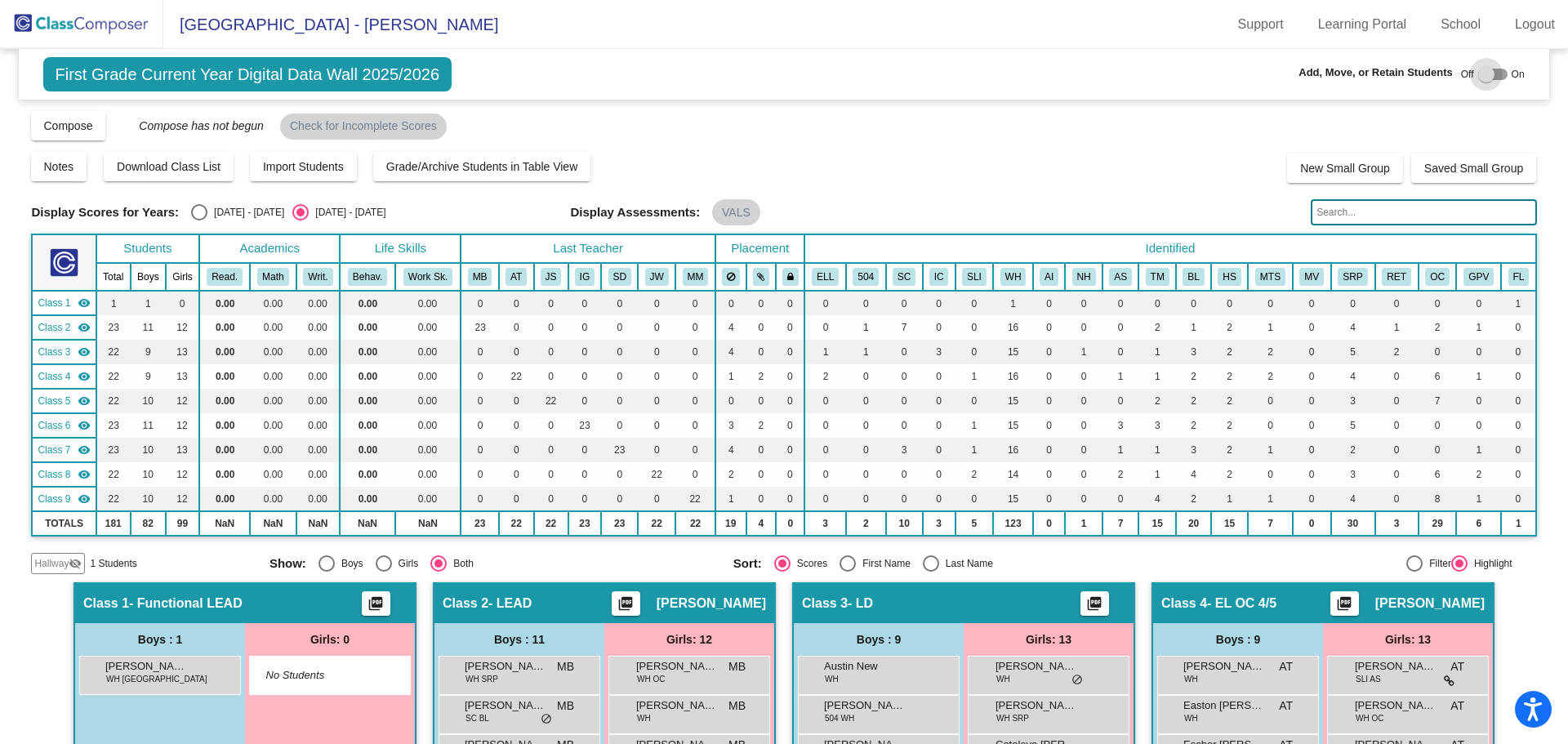
click at [1478, 72] on div at bounding box center [1486, 73] width 16 height 16
checkbox input "true"
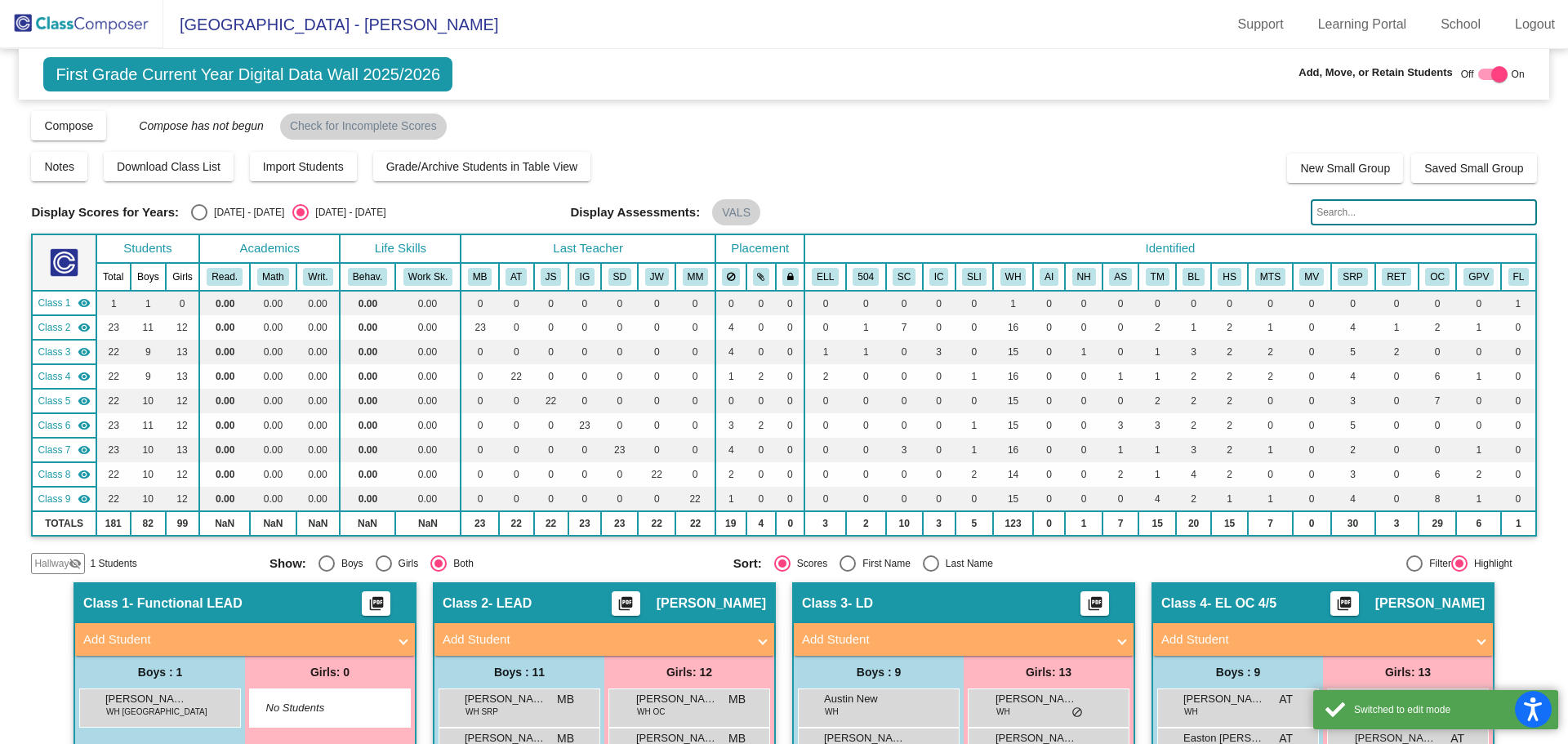
click at [58, 559] on span "Hallway" at bounding box center [52, 563] width 34 height 14
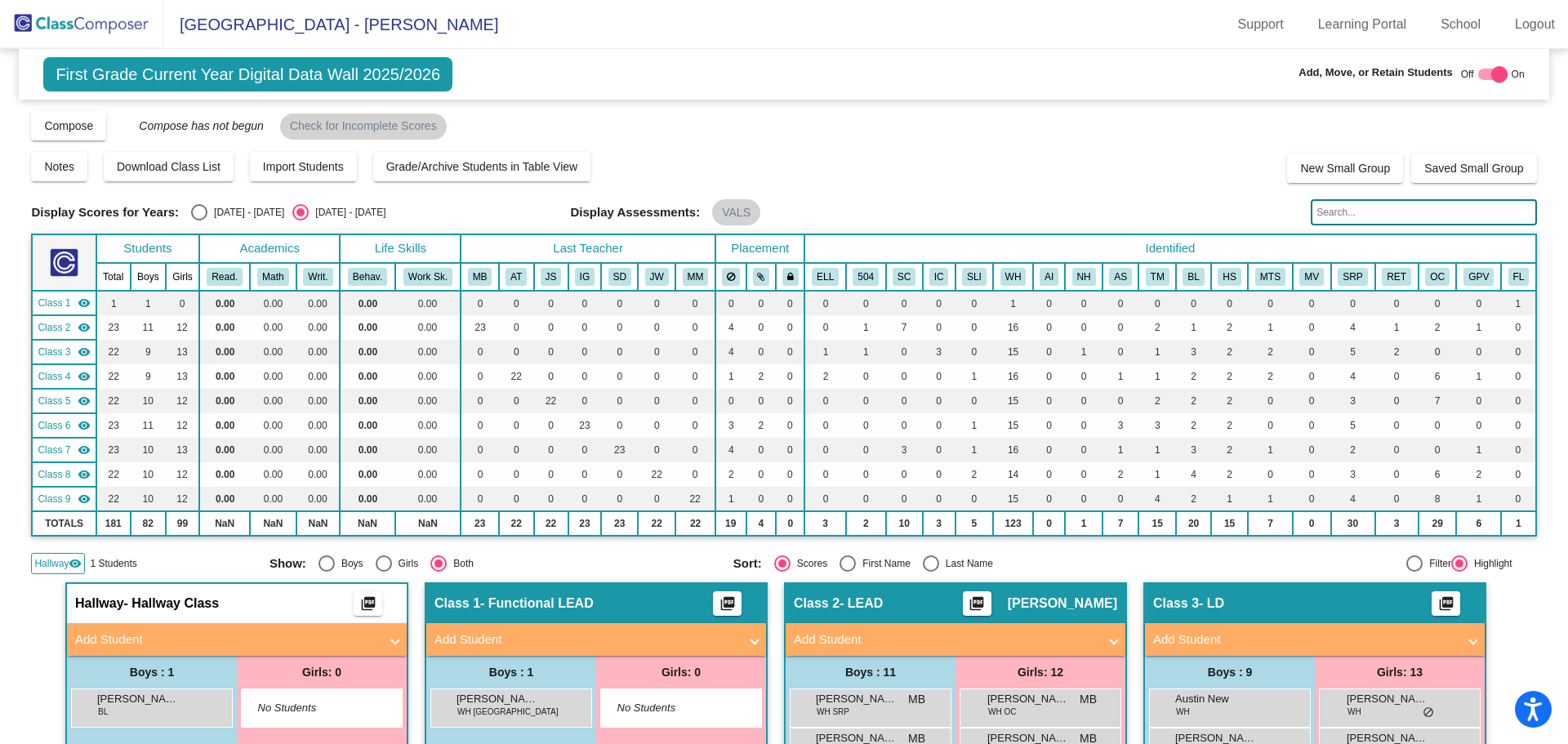
click at [139, 639] on mat-panel-title "Add Student" at bounding box center [227, 640] width 303 height 19
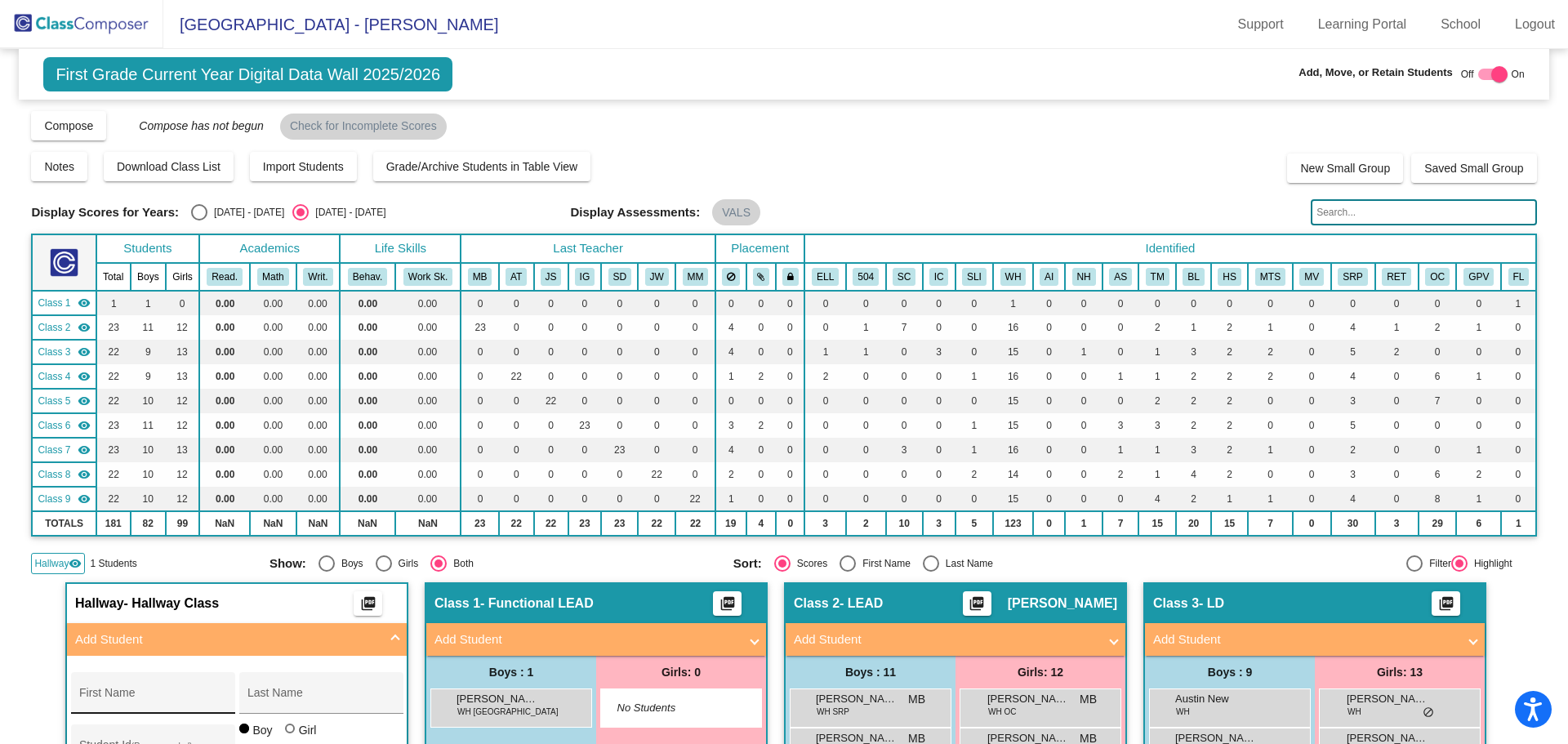
click at [150, 688] on div "First Name" at bounding box center [153, 697] width 147 height 33
type input "[PERSON_NAME]"
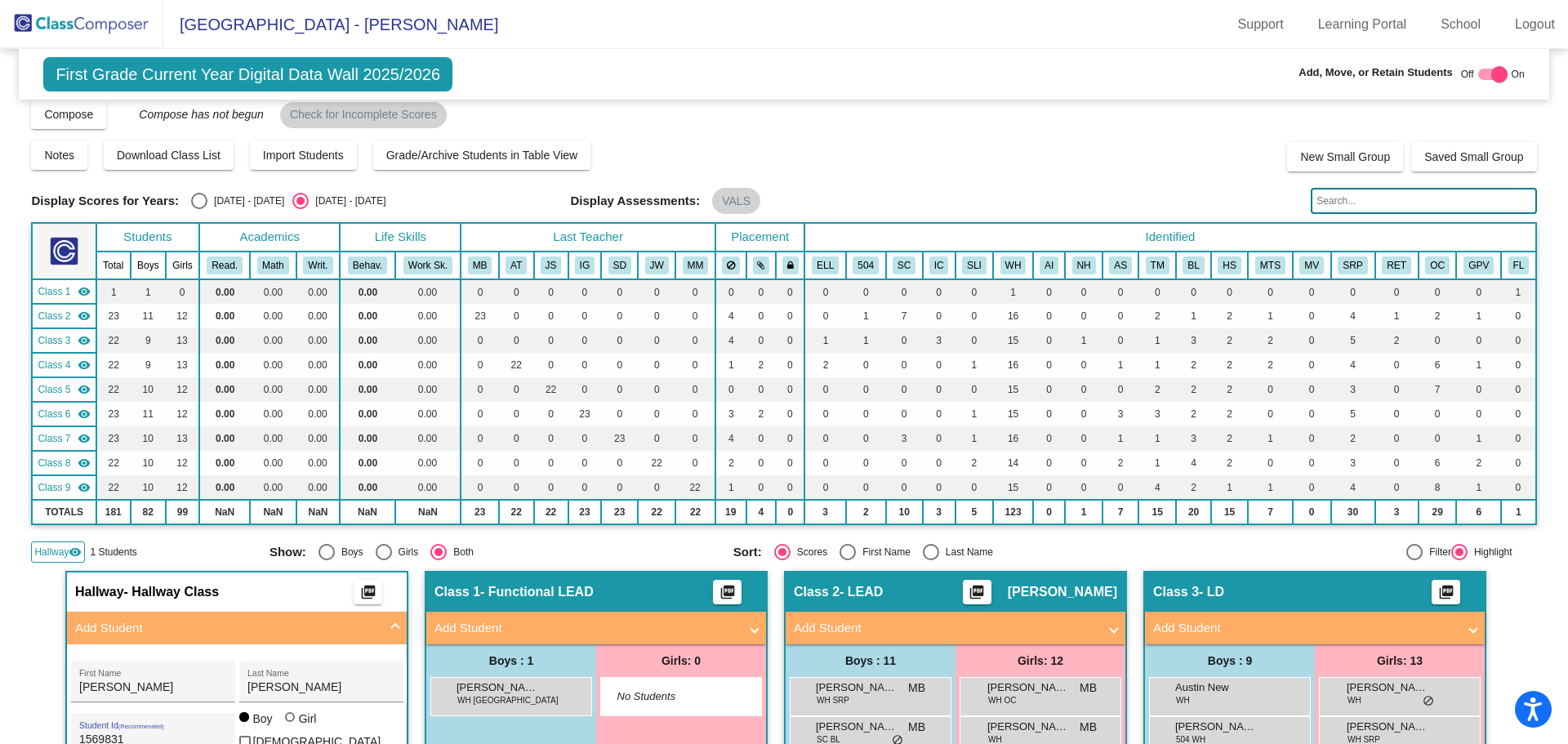
scroll to position [93, 0]
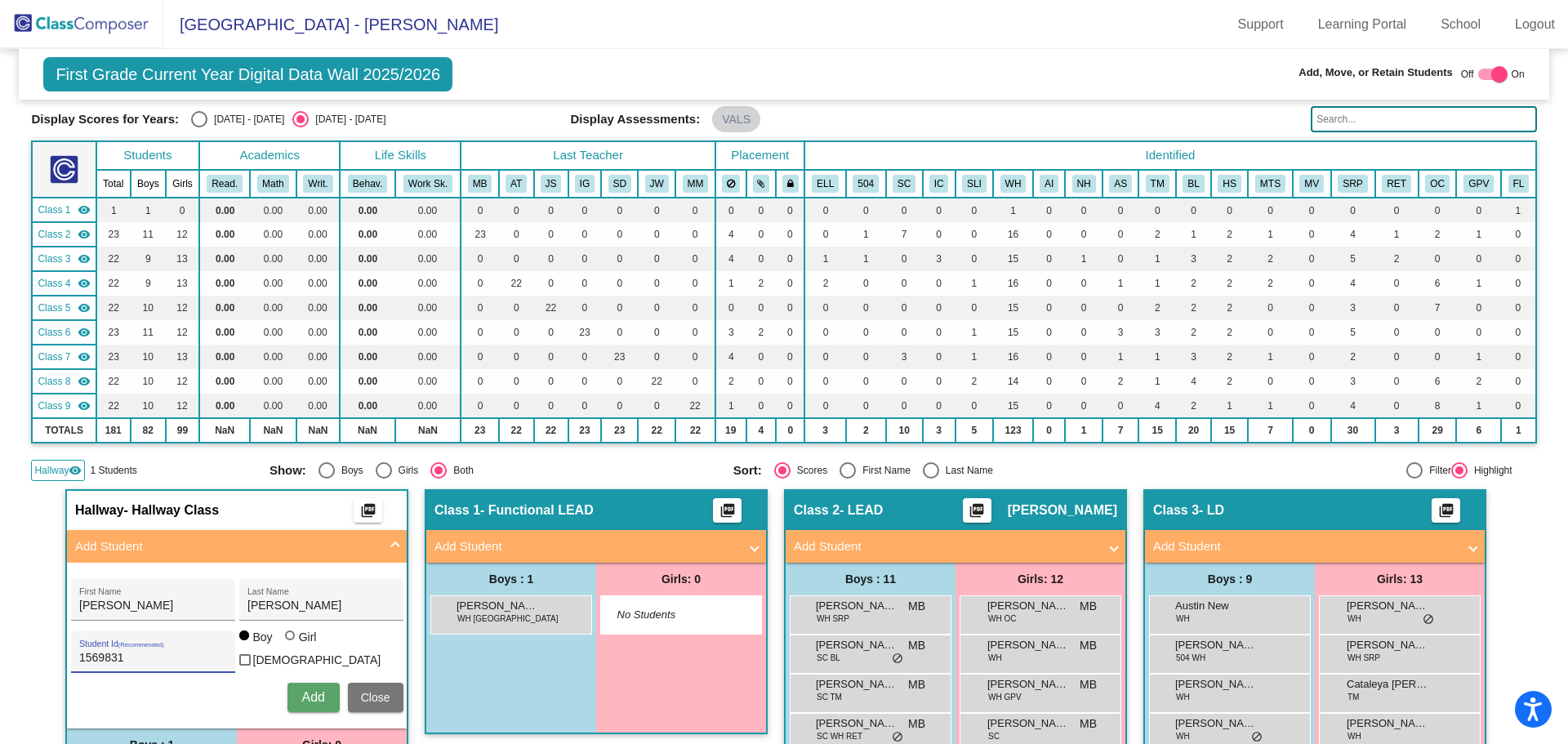
type input "1569831"
click at [301, 692] on span "Add" at bounding box center [313, 696] width 23 height 14
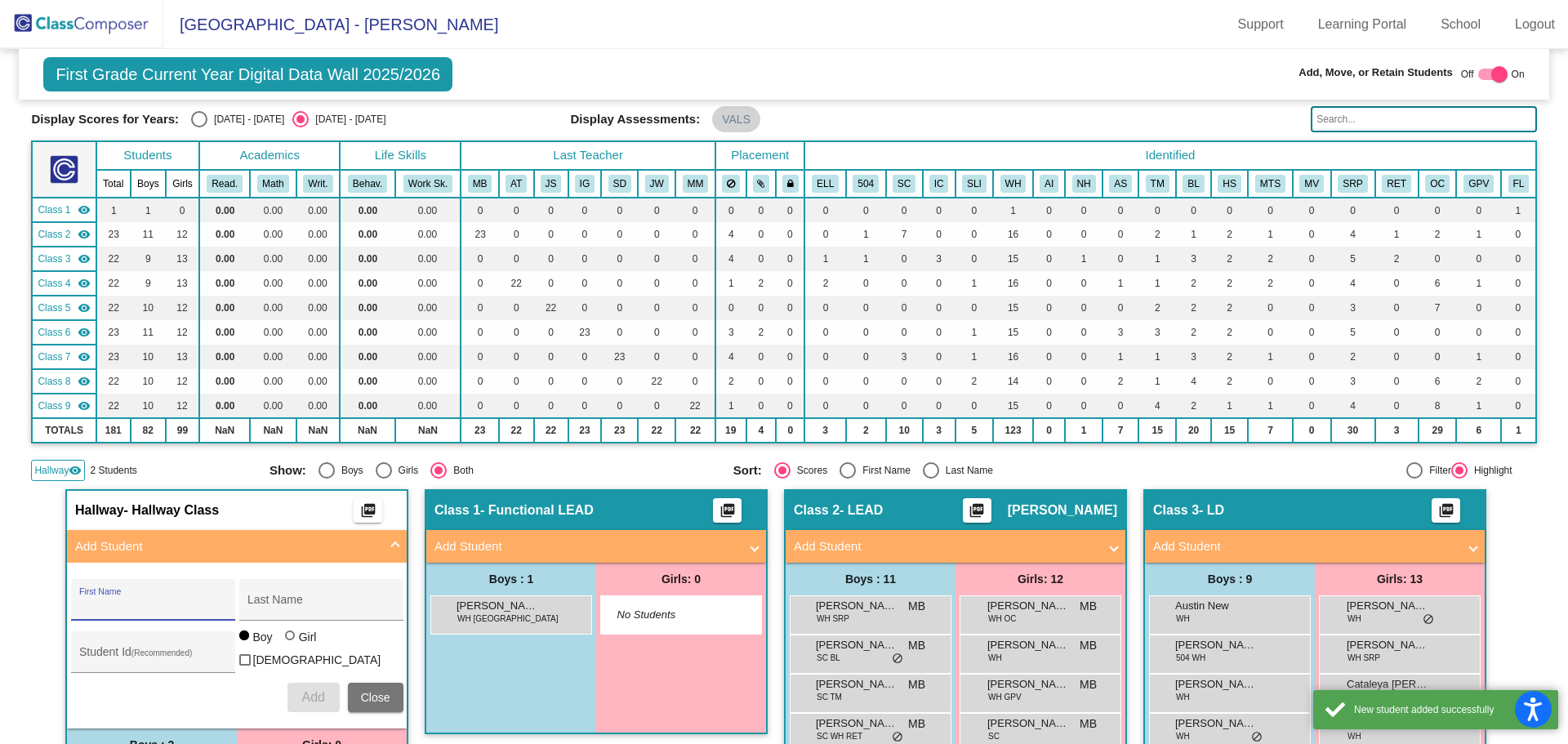
scroll to position [257, 0]
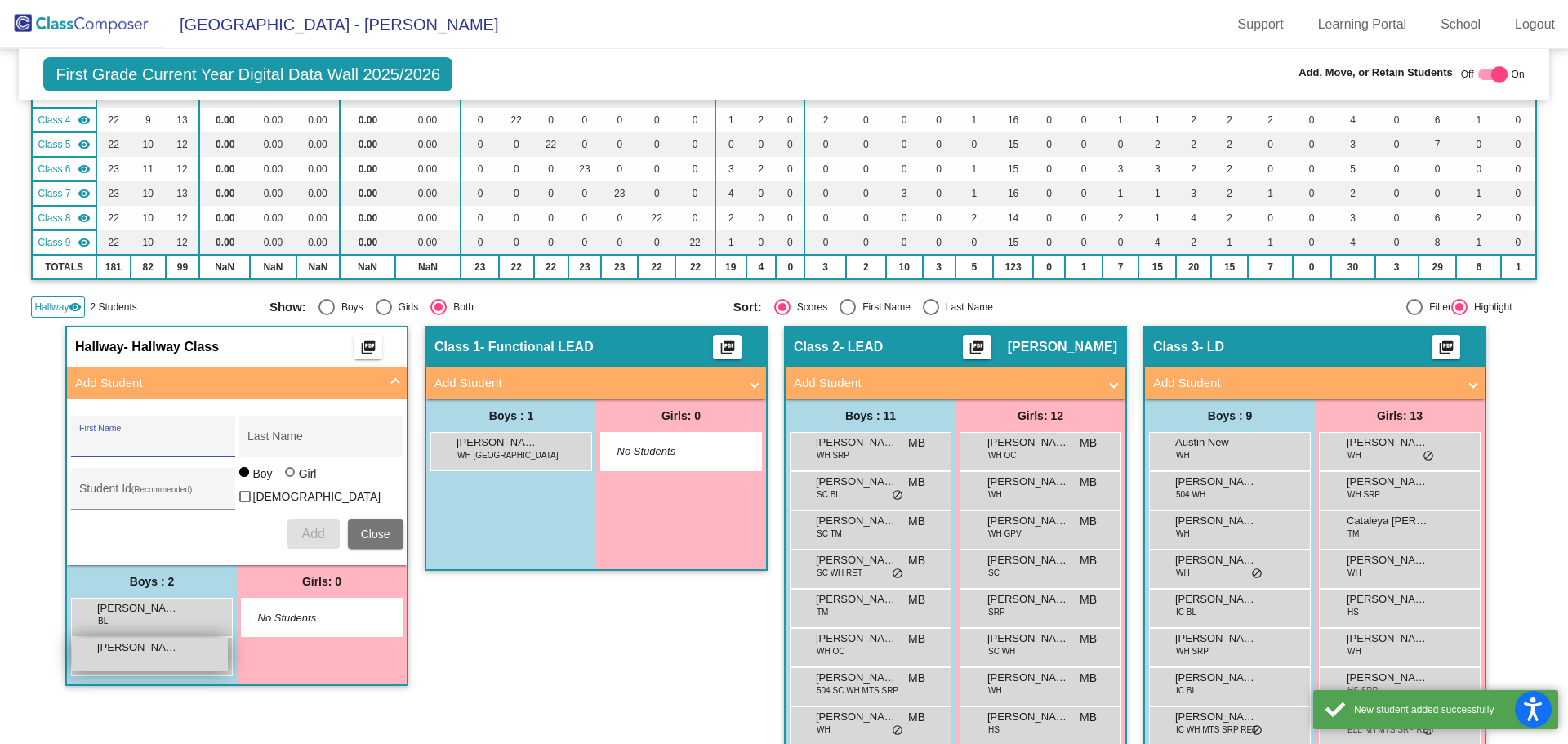
click at [157, 655] on div "[PERSON_NAME] lock do_not_disturb_alt" at bounding box center [150, 654] width 156 height 33
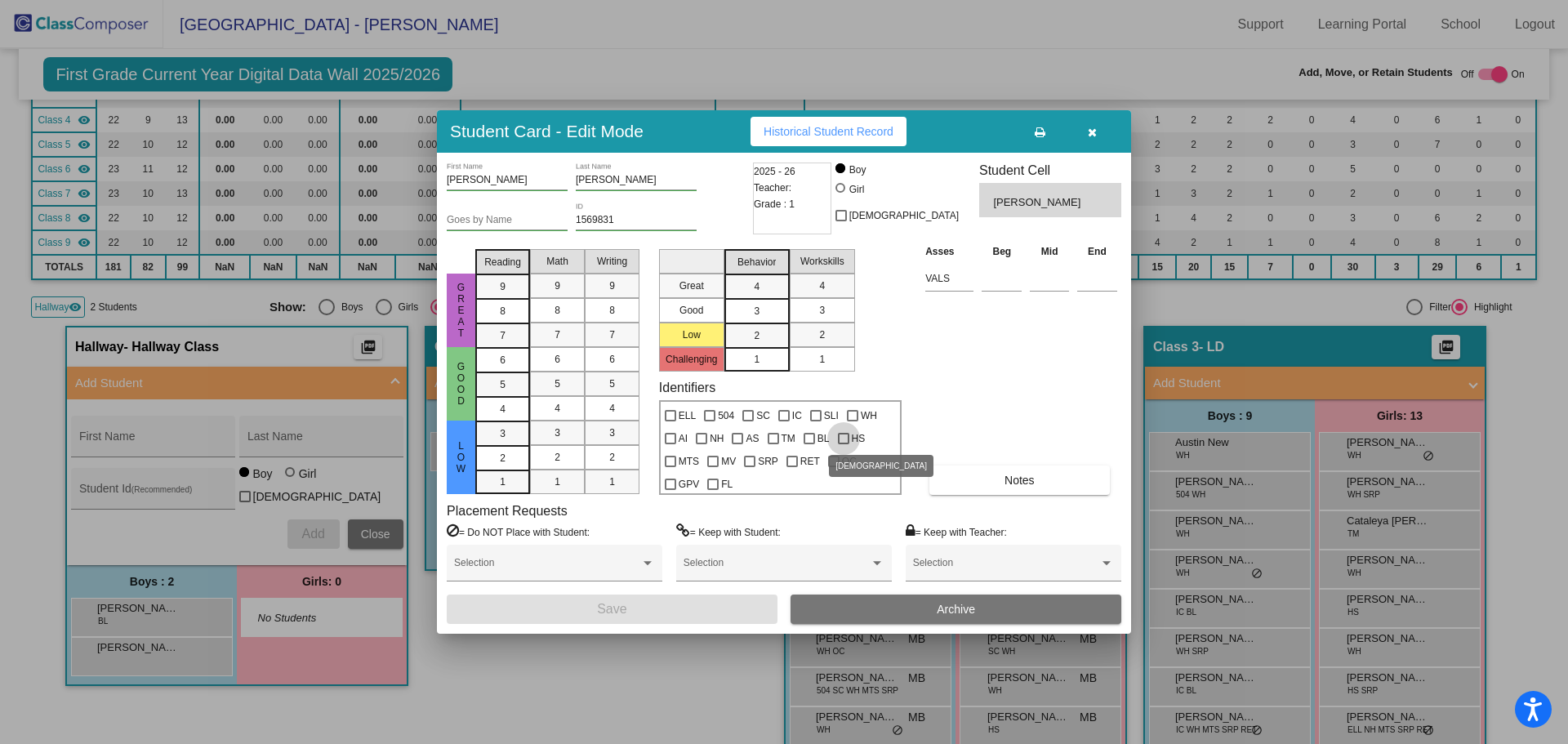
click at [843, 434] on div at bounding box center [843, 439] width 11 height 11
click at [843, 444] on input "HS" at bounding box center [843, 444] width 1 height 1
checkbox input "true"
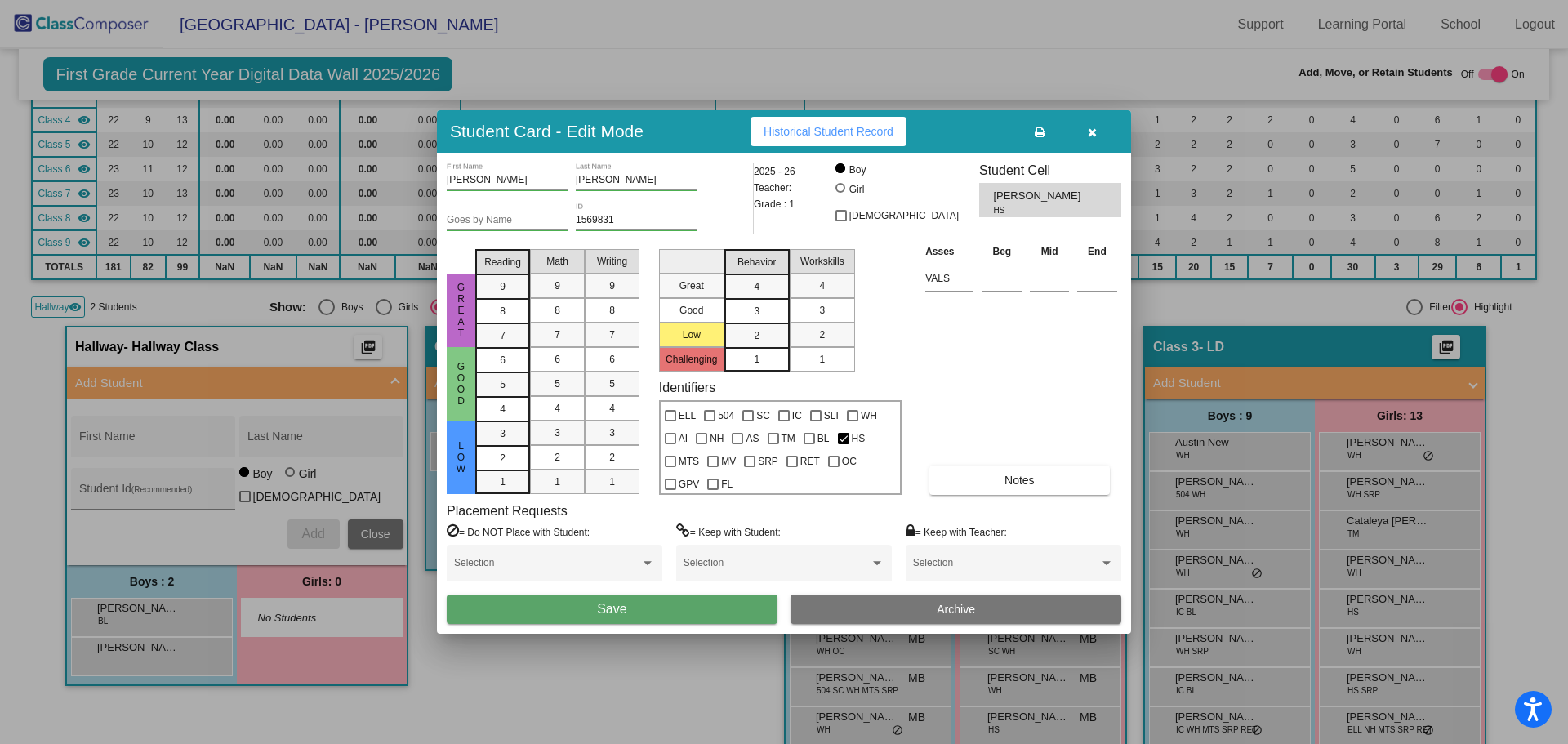
click at [702, 608] on button "Save" at bounding box center [611, 609] width 331 height 30
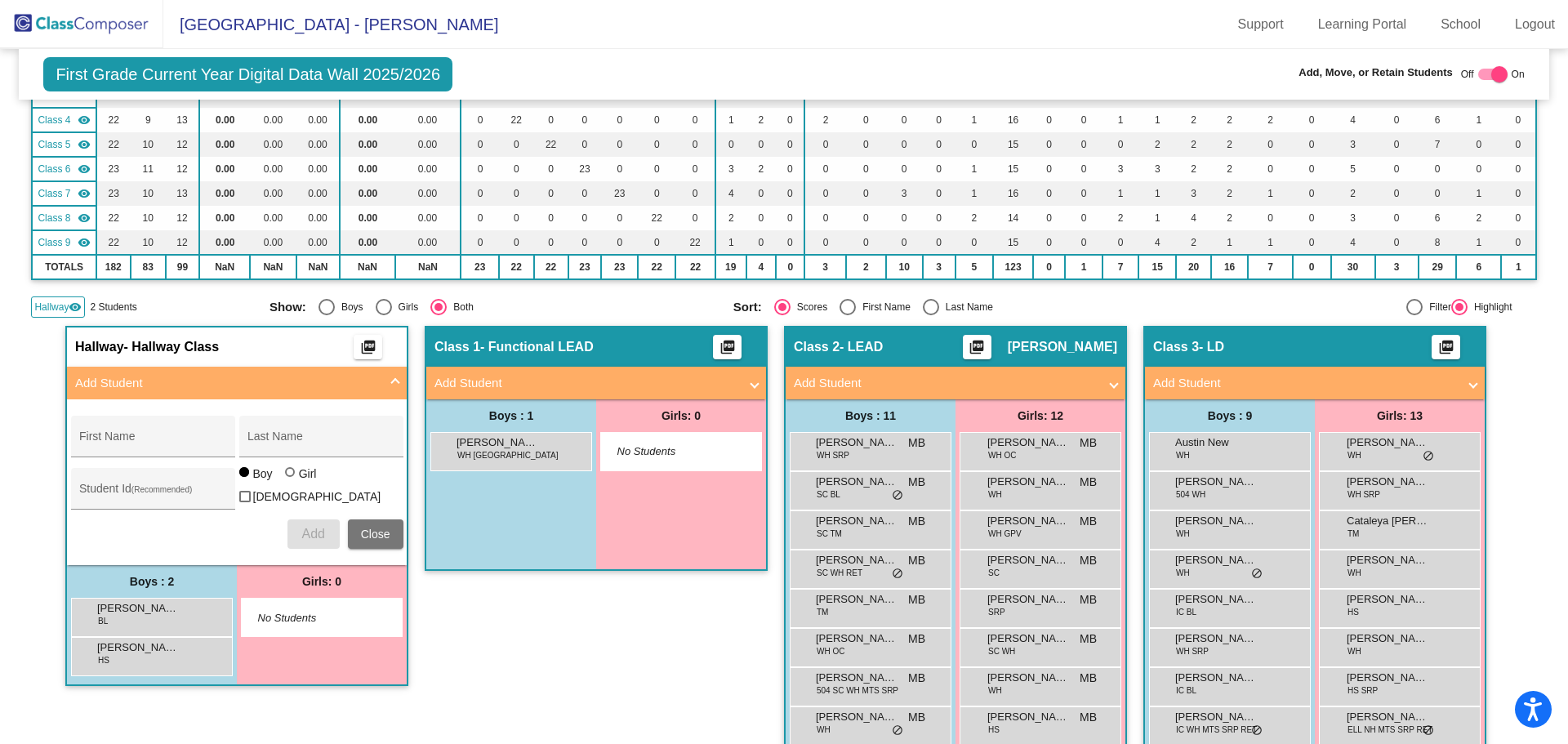
click at [100, 30] on img at bounding box center [81, 24] width 163 height 49
